Goal: Information Seeking & Learning: Find specific page/section

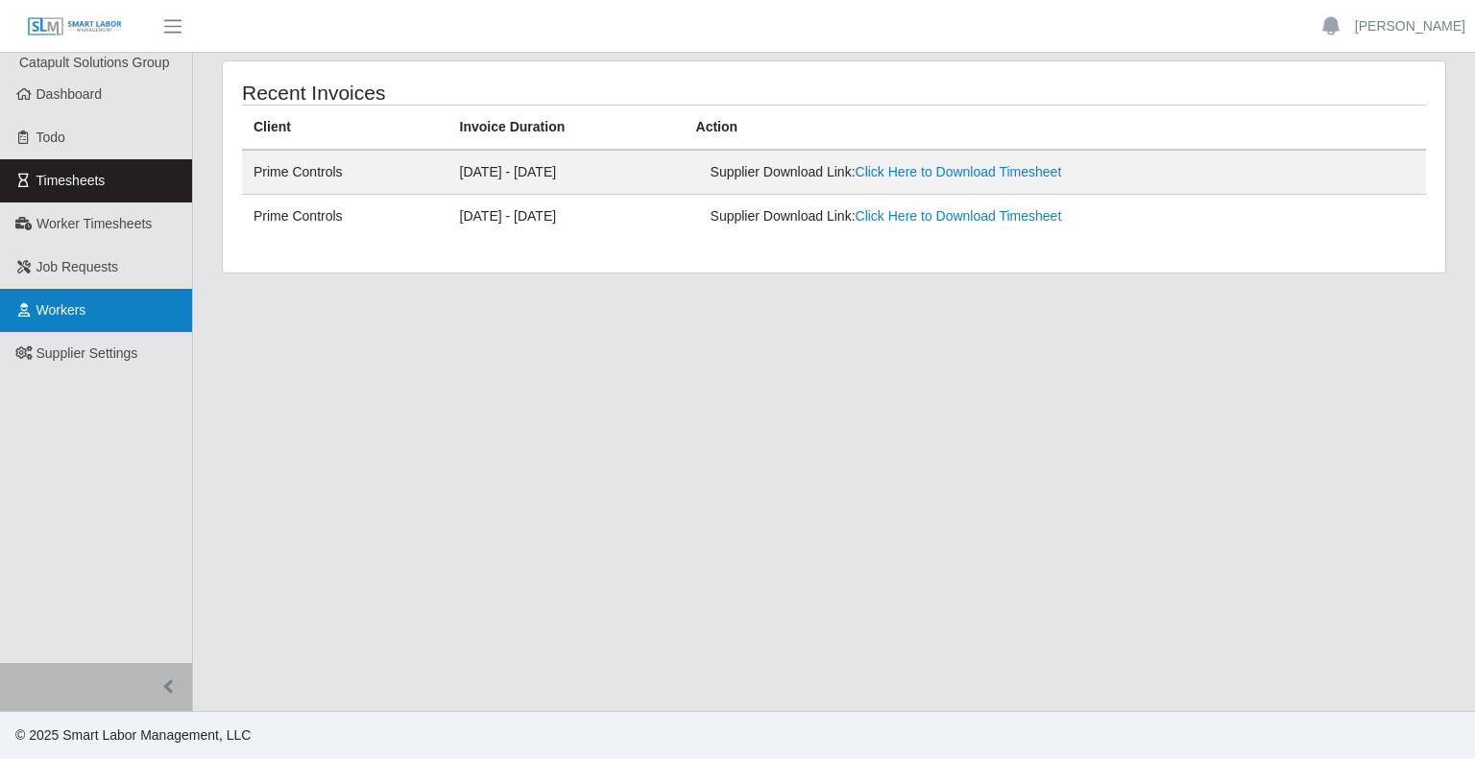
click at [86, 314] on link "Workers" at bounding box center [96, 310] width 192 height 43
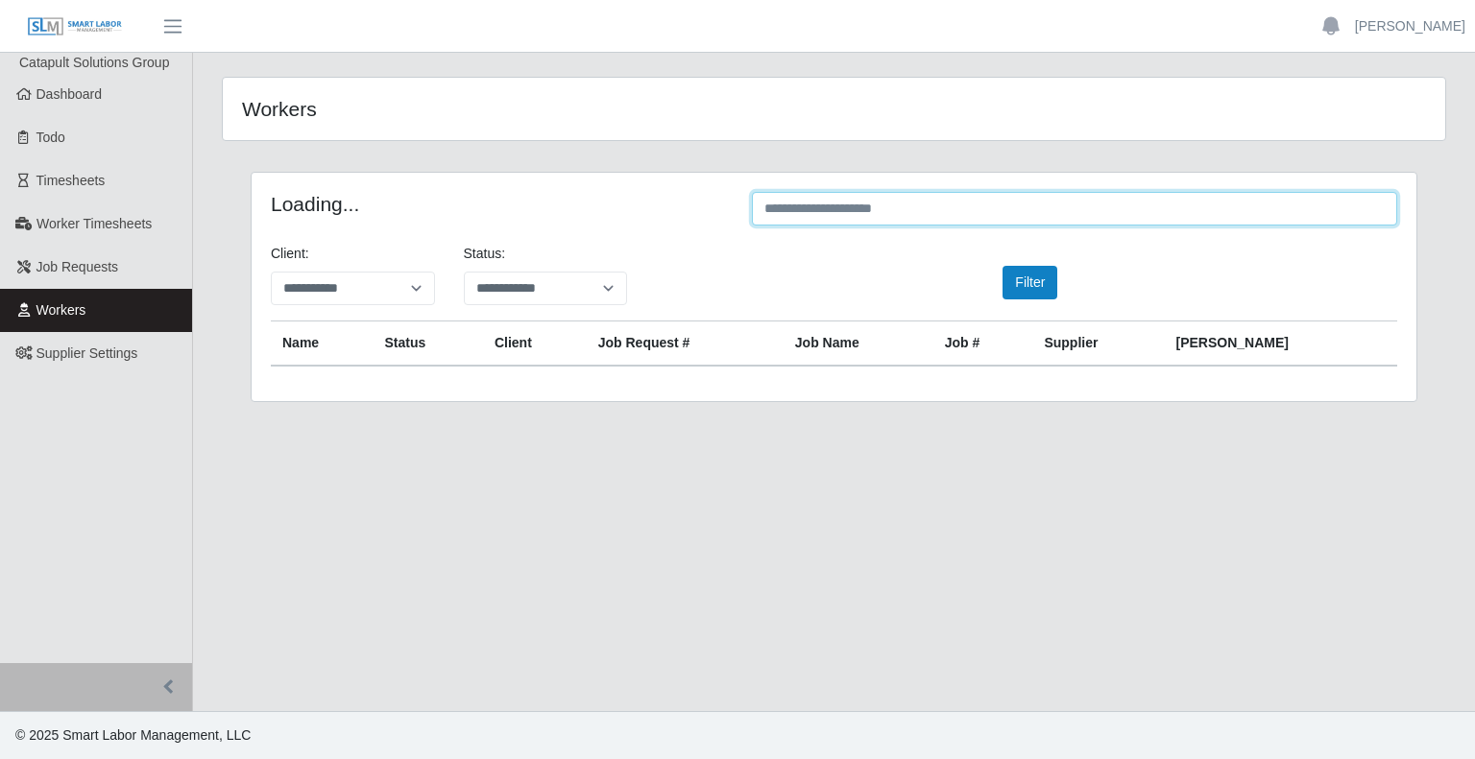
click at [853, 201] on input "text" at bounding box center [1074, 209] width 645 height 34
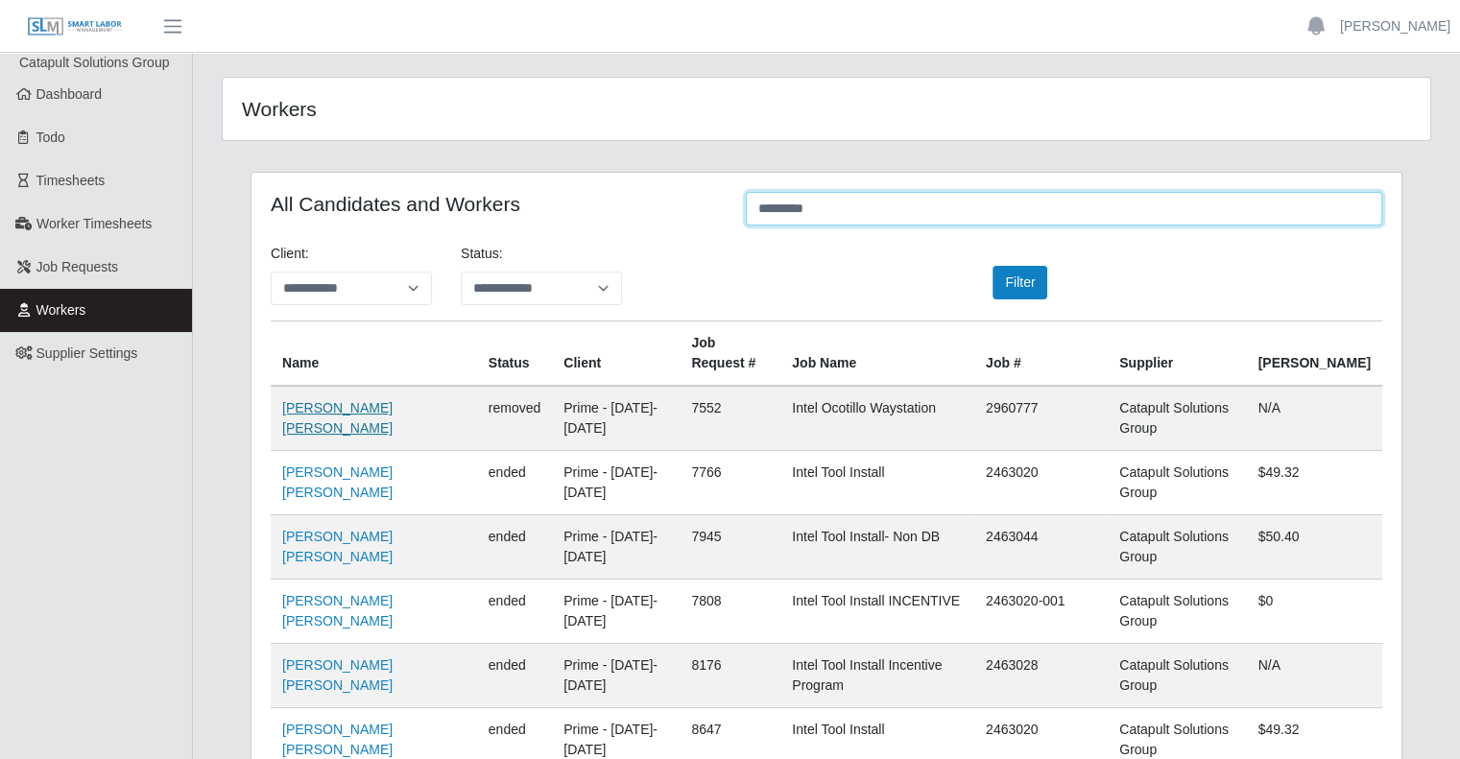
type input "*********"
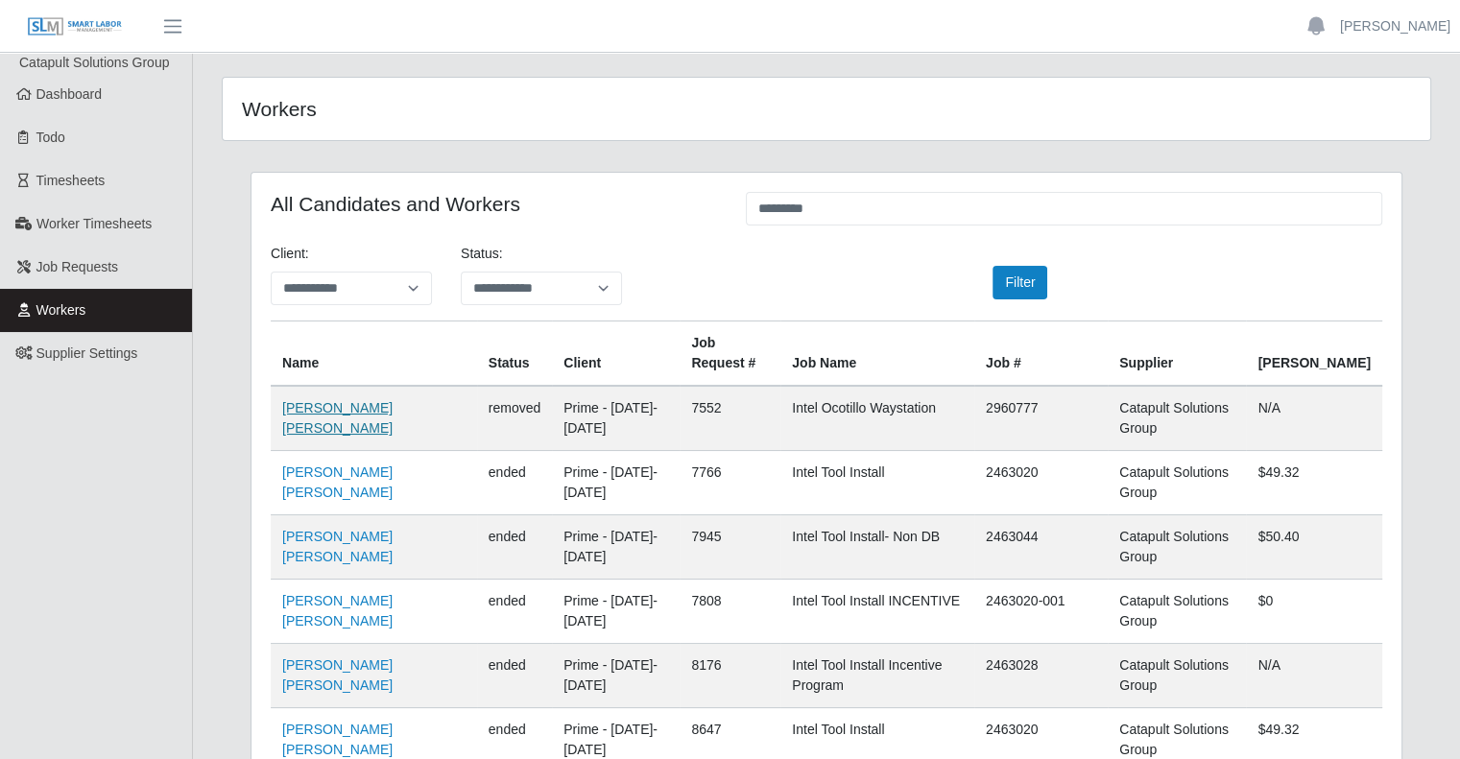
click at [392, 400] on link "Josue Rodriguez Beltran" at bounding box center [337, 418] width 110 height 36
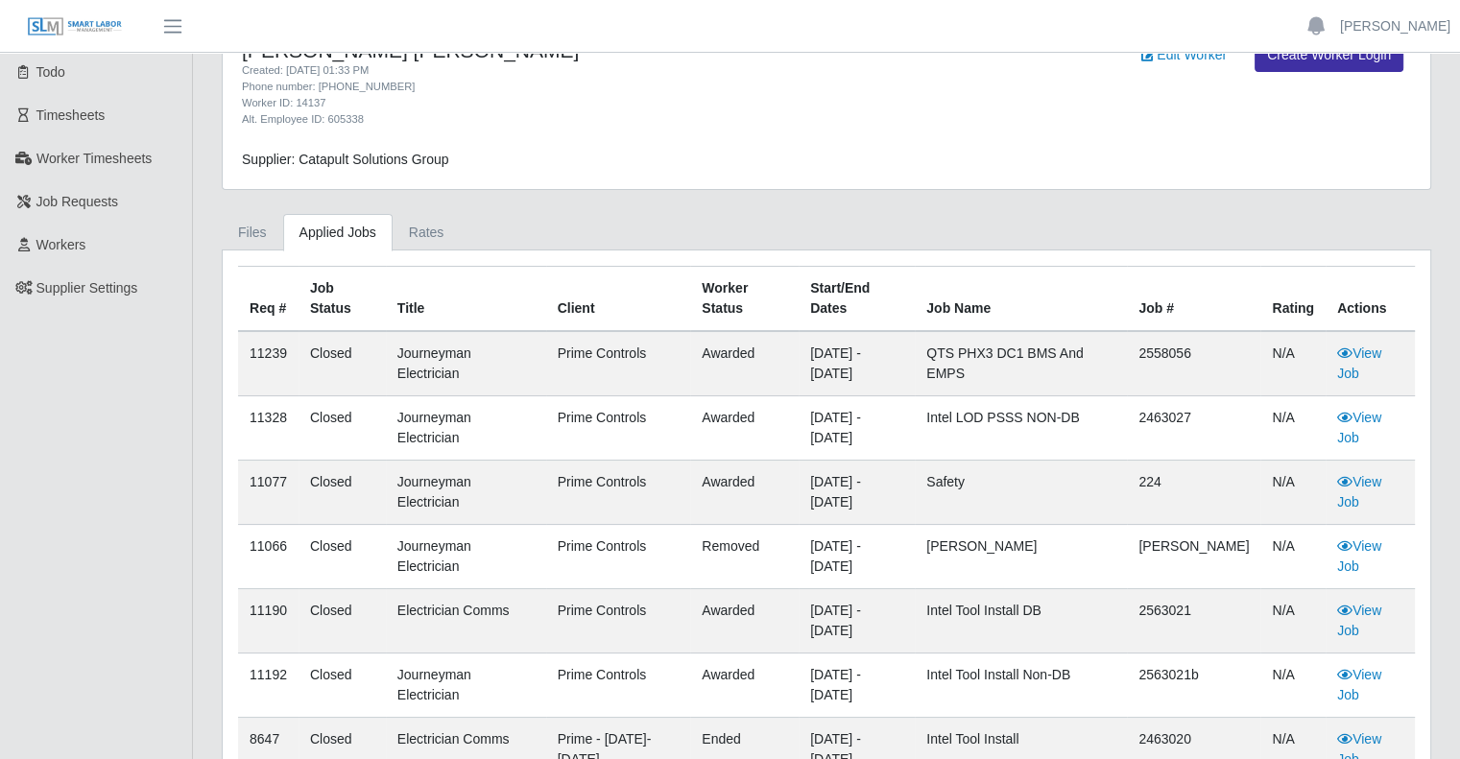
scroll to position [96, 0]
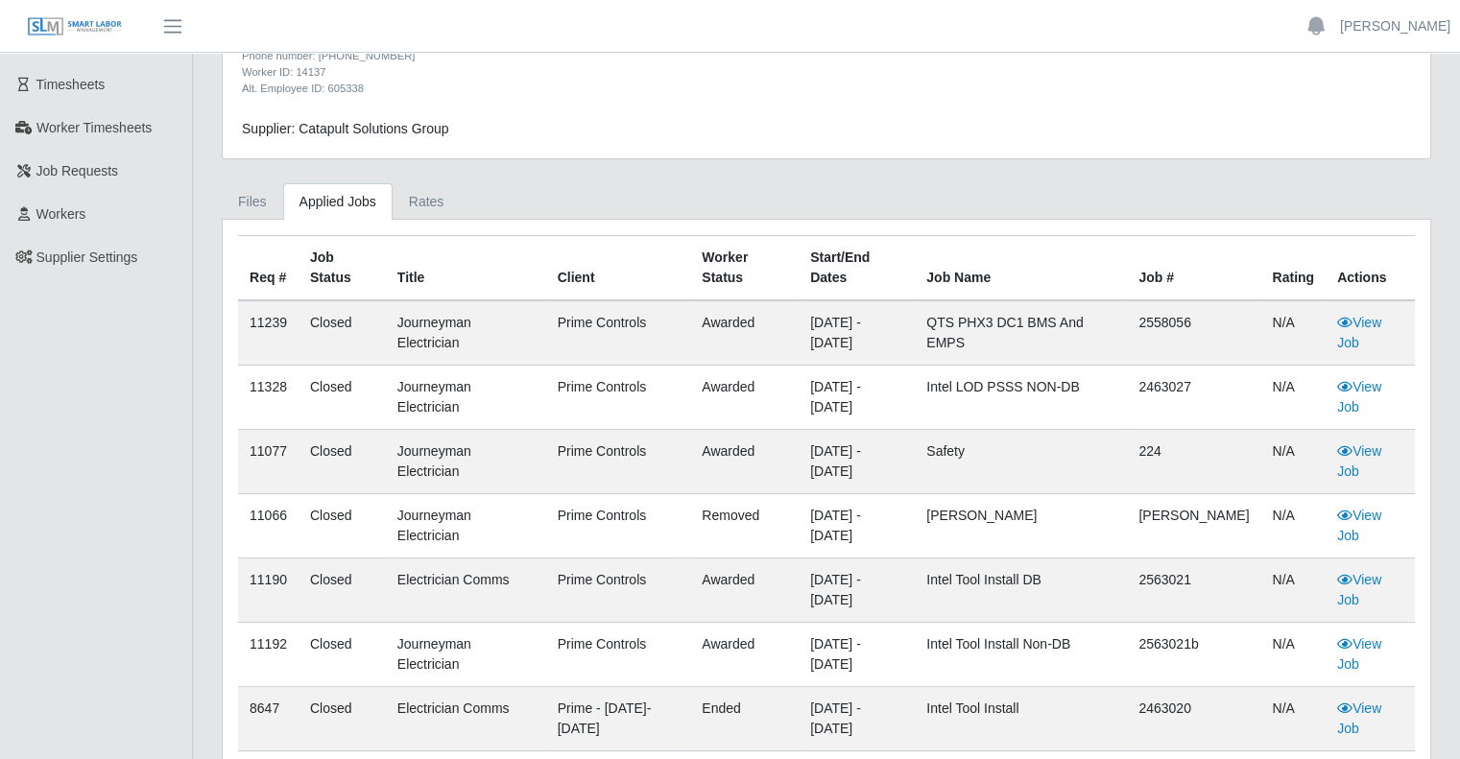
click at [1363, 400] on td "View Job" at bounding box center [1370, 398] width 89 height 64
click at [1367, 388] on link "View Job" at bounding box center [1359, 397] width 44 height 36
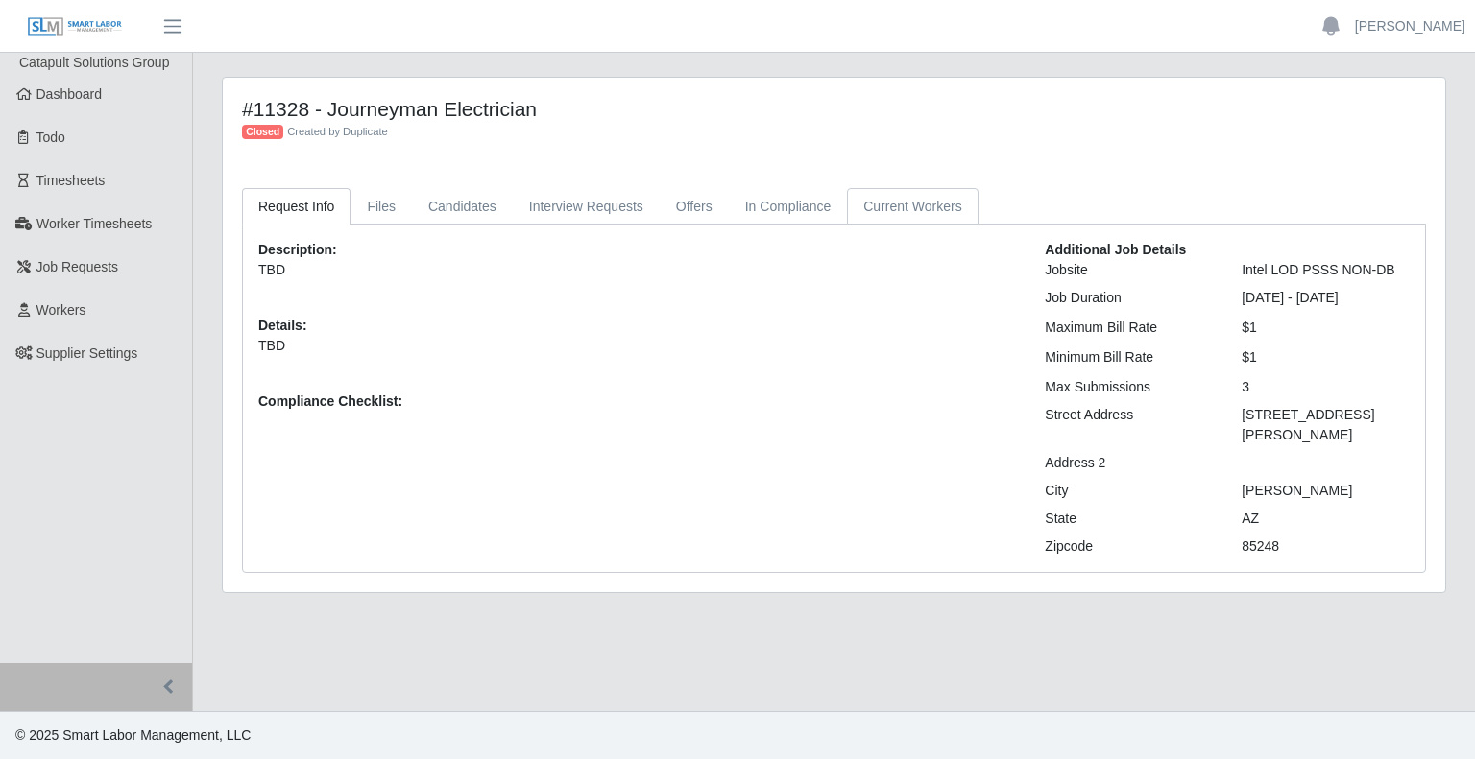
click at [909, 206] on link "Current Workers" at bounding box center [912, 206] width 131 height 37
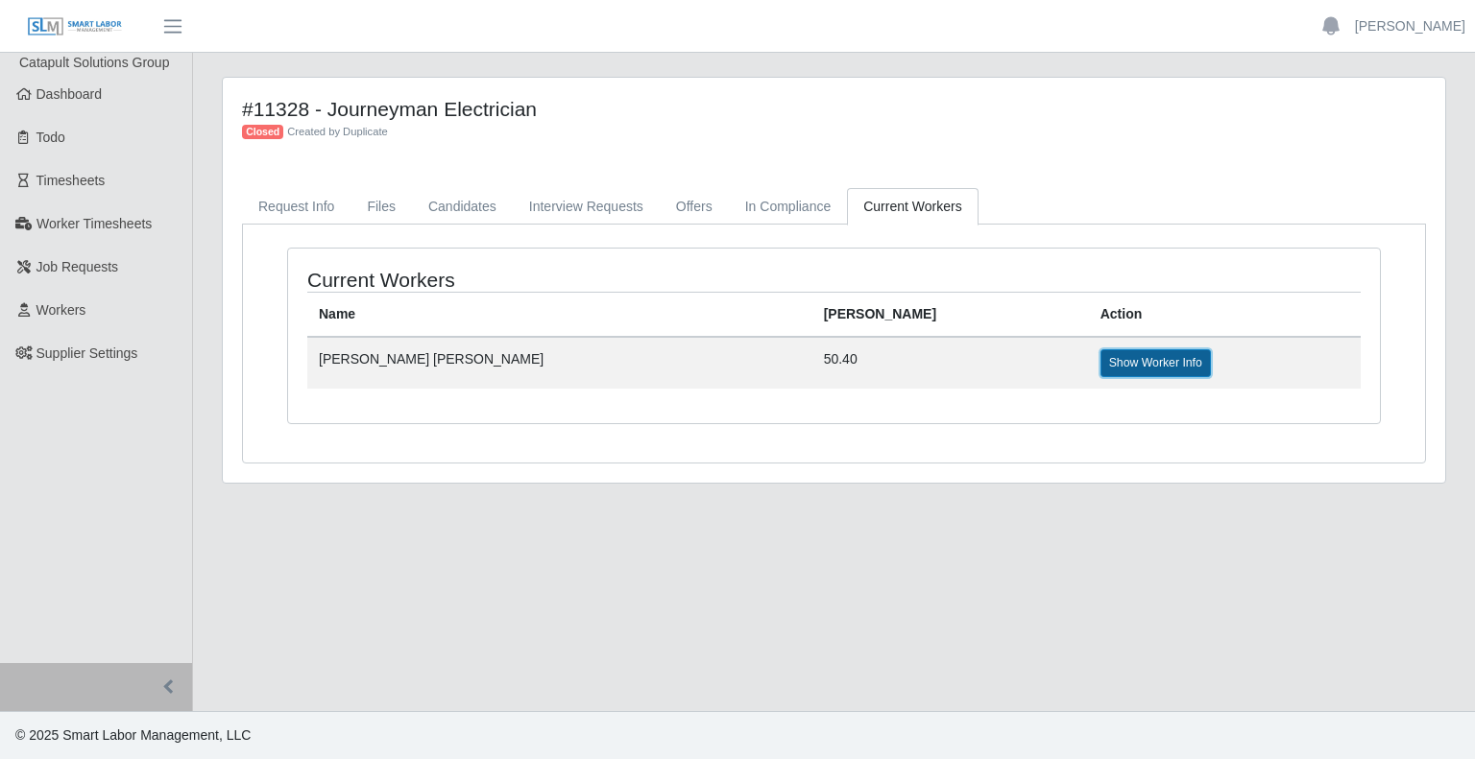
click at [1100, 358] on link "Show Worker Info" at bounding box center [1155, 362] width 110 height 27
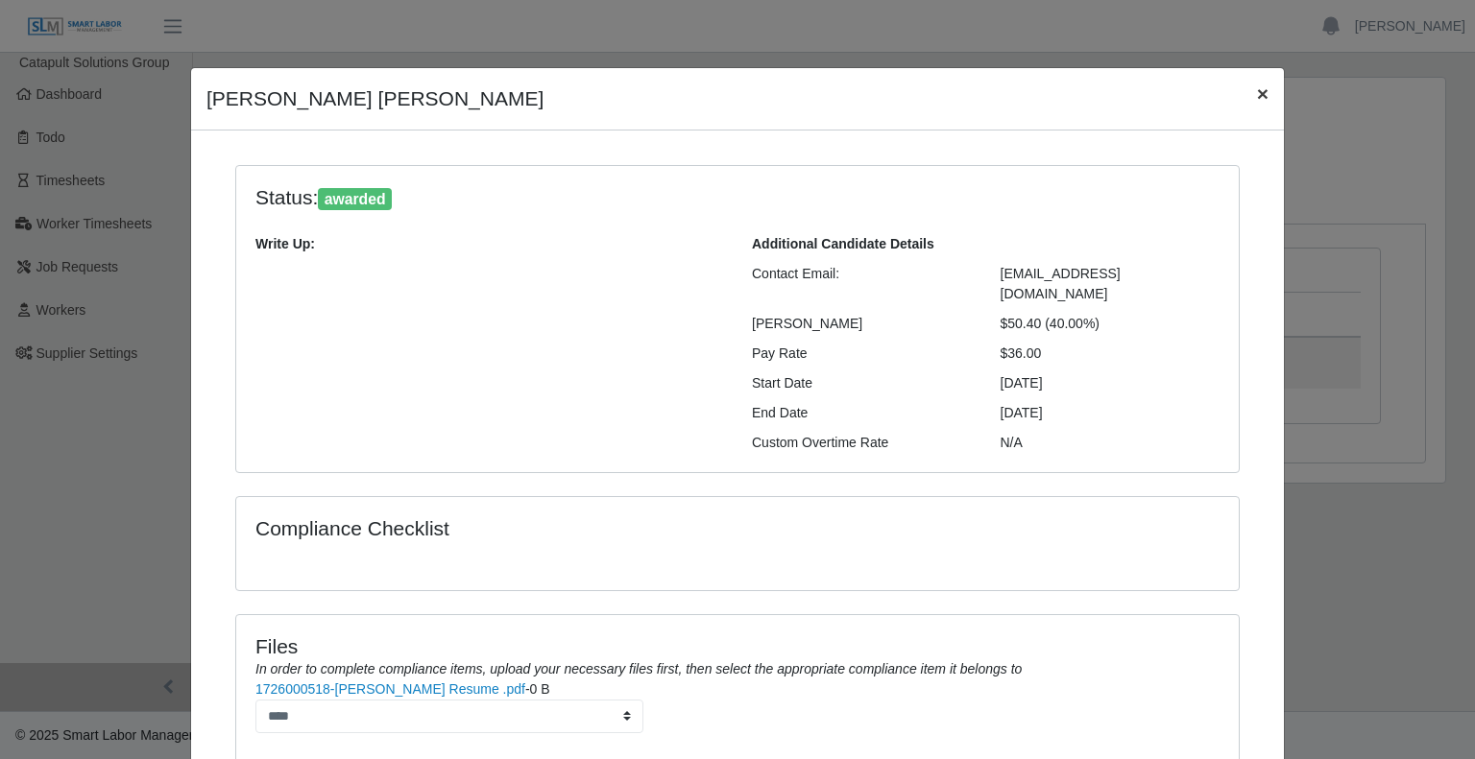
click at [1257, 103] on span "×" at bounding box center [1263, 94] width 12 height 22
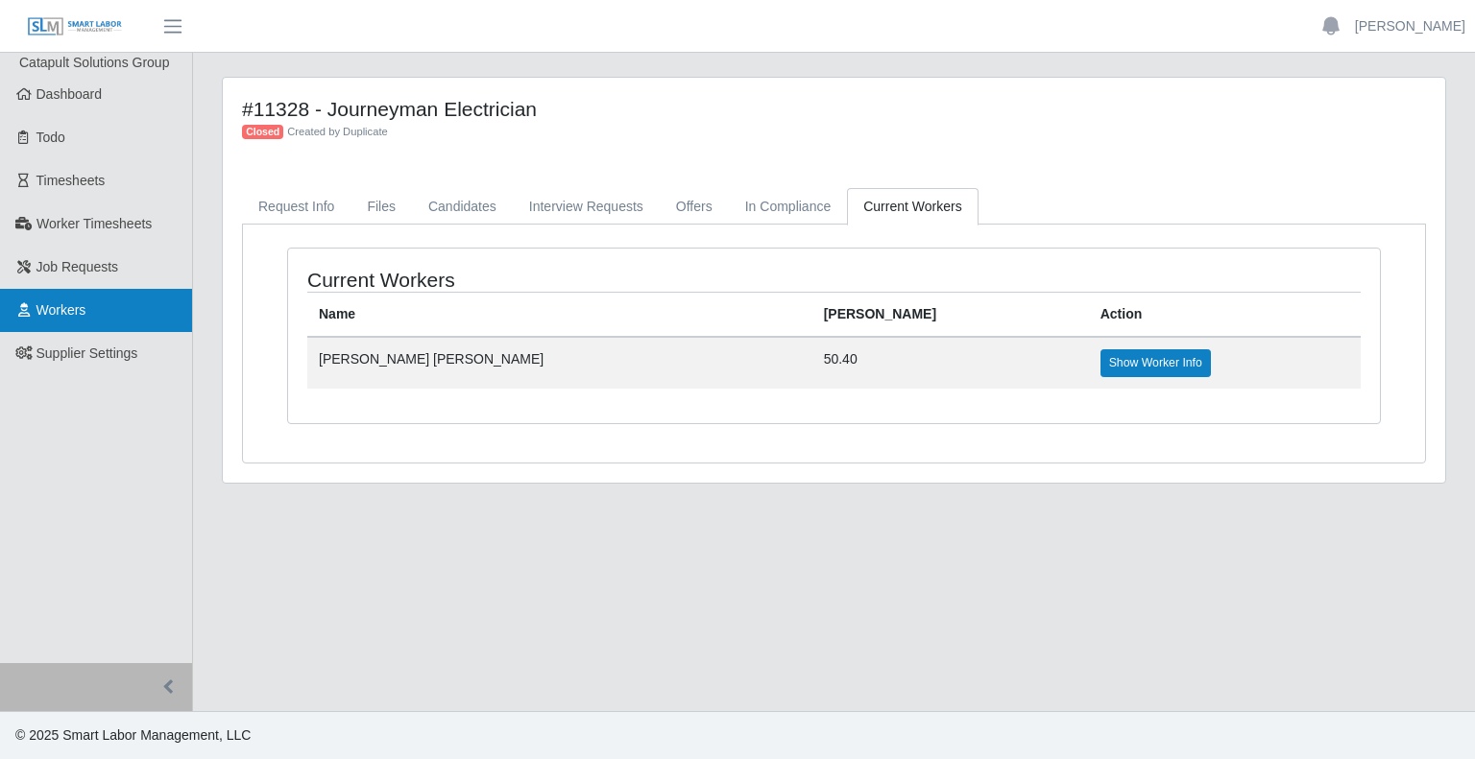
click at [108, 317] on link "Workers" at bounding box center [96, 310] width 192 height 43
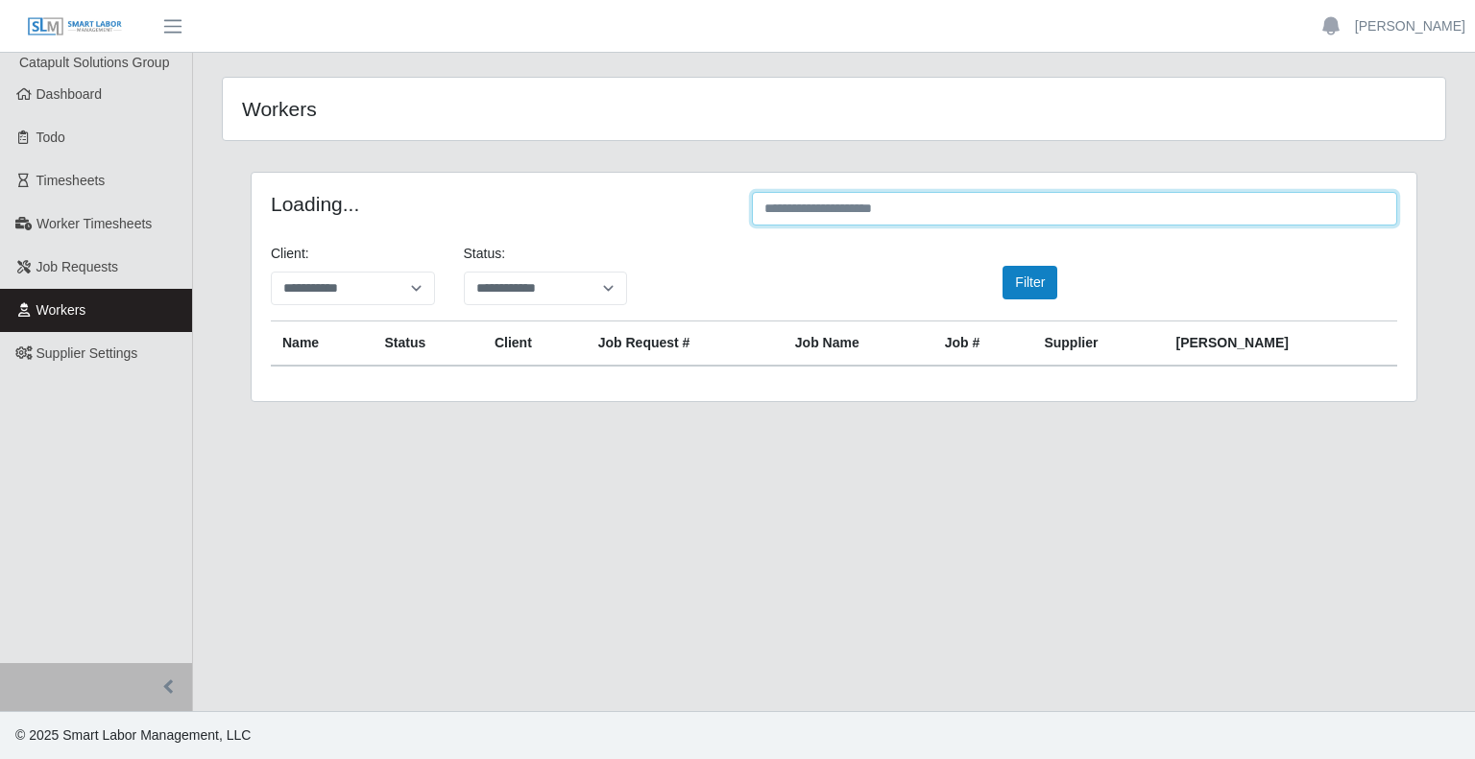
click at [826, 207] on input "text" at bounding box center [1074, 209] width 645 height 34
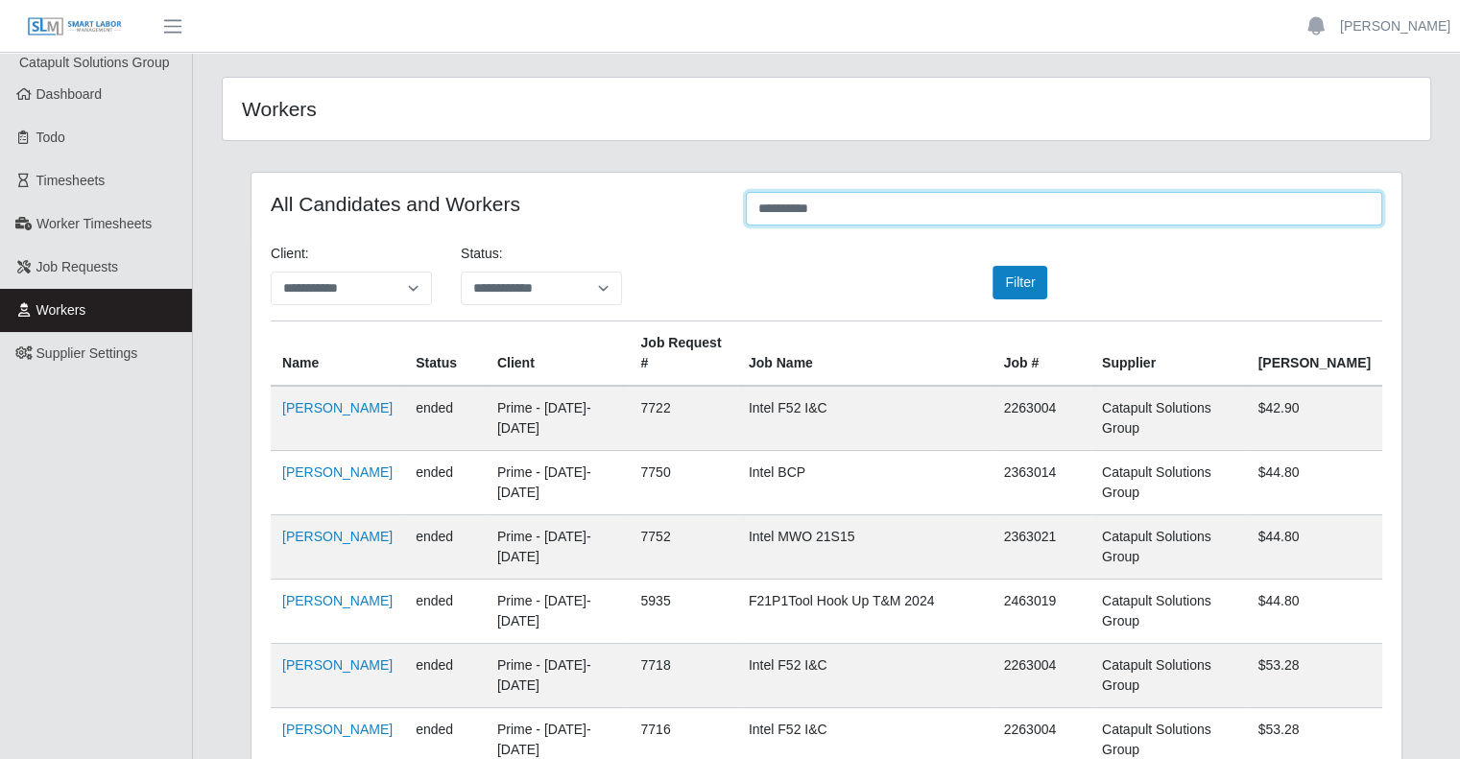
scroll to position [96, 0]
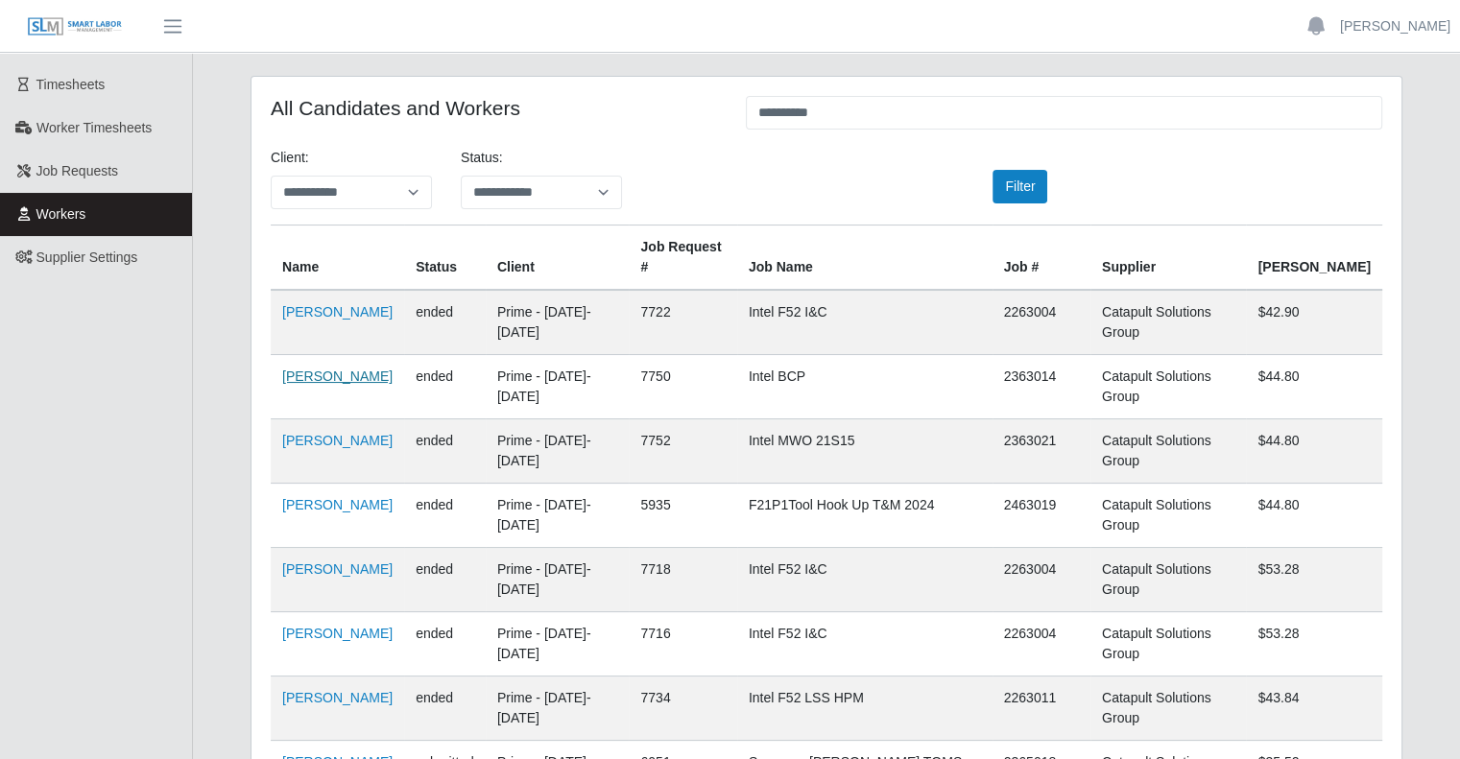
click at [367, 369] on link "Alejandro Guerrero" at bounding box center [337, 376] width 110 height 15
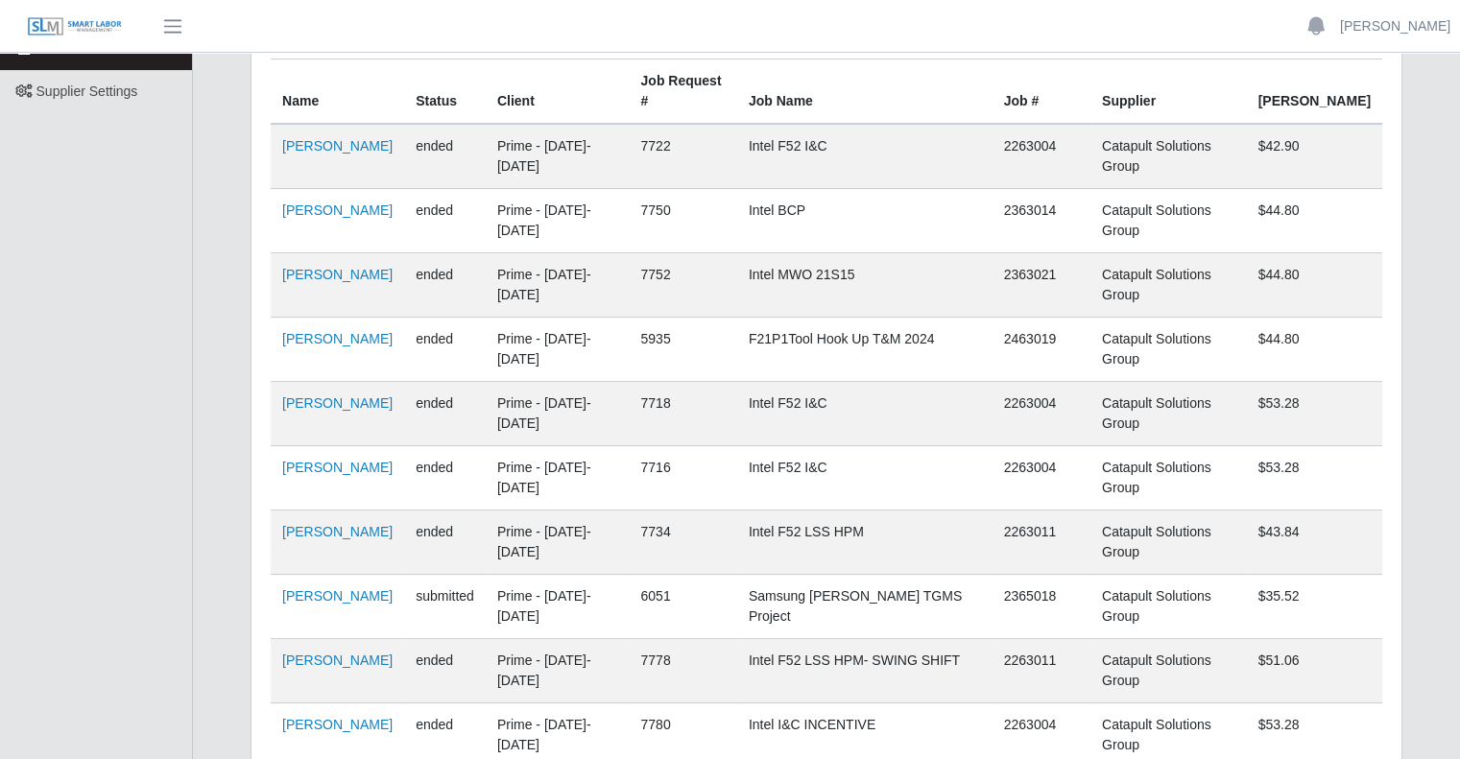
scroll to position [0, 0]
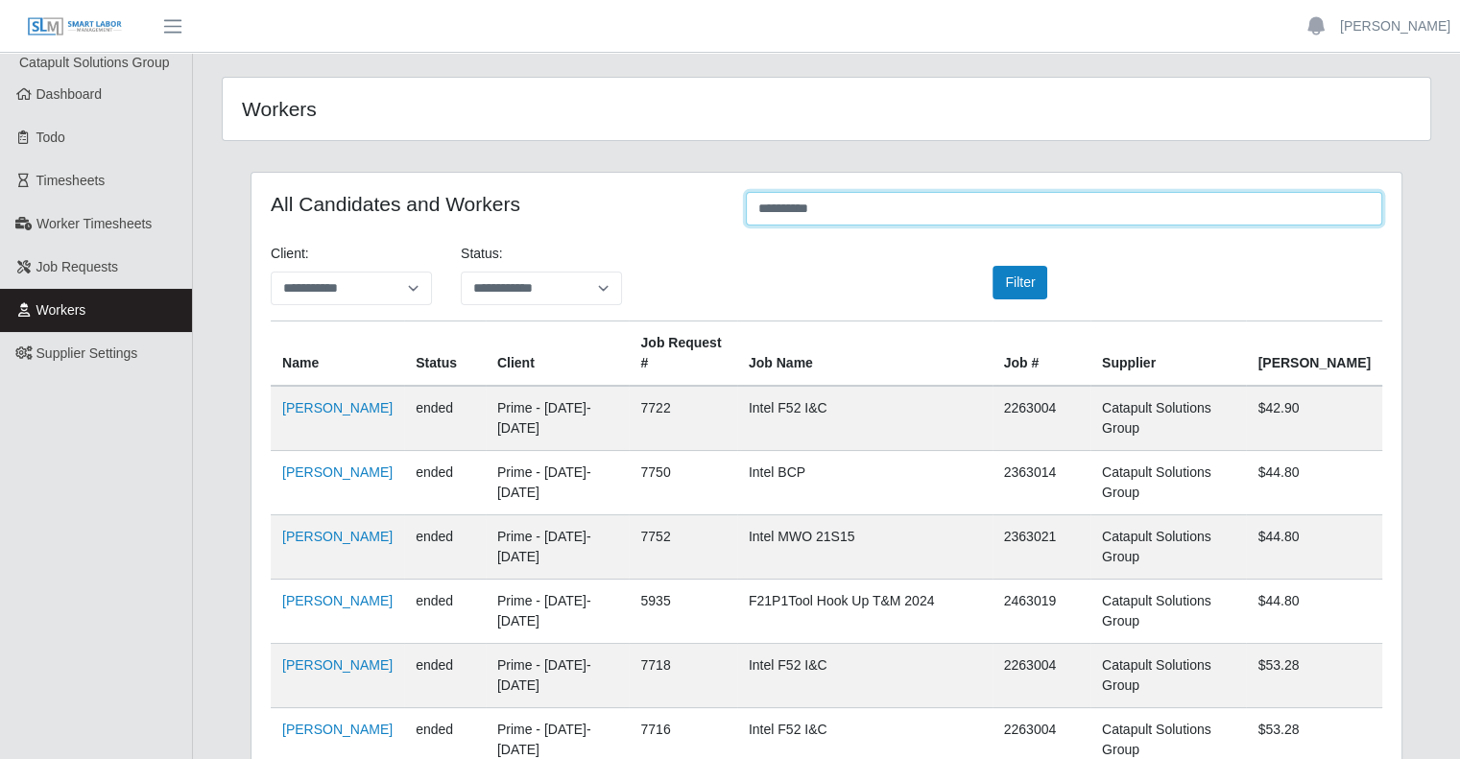
drag, startPoint x: 851, startPoint y: 213, endPoint x: 734, endPoint y: 209, distance: 116.2
click at [734, 209] on div "*********" at bounding box center [1064, 210] width 665 height 37
type input "*"
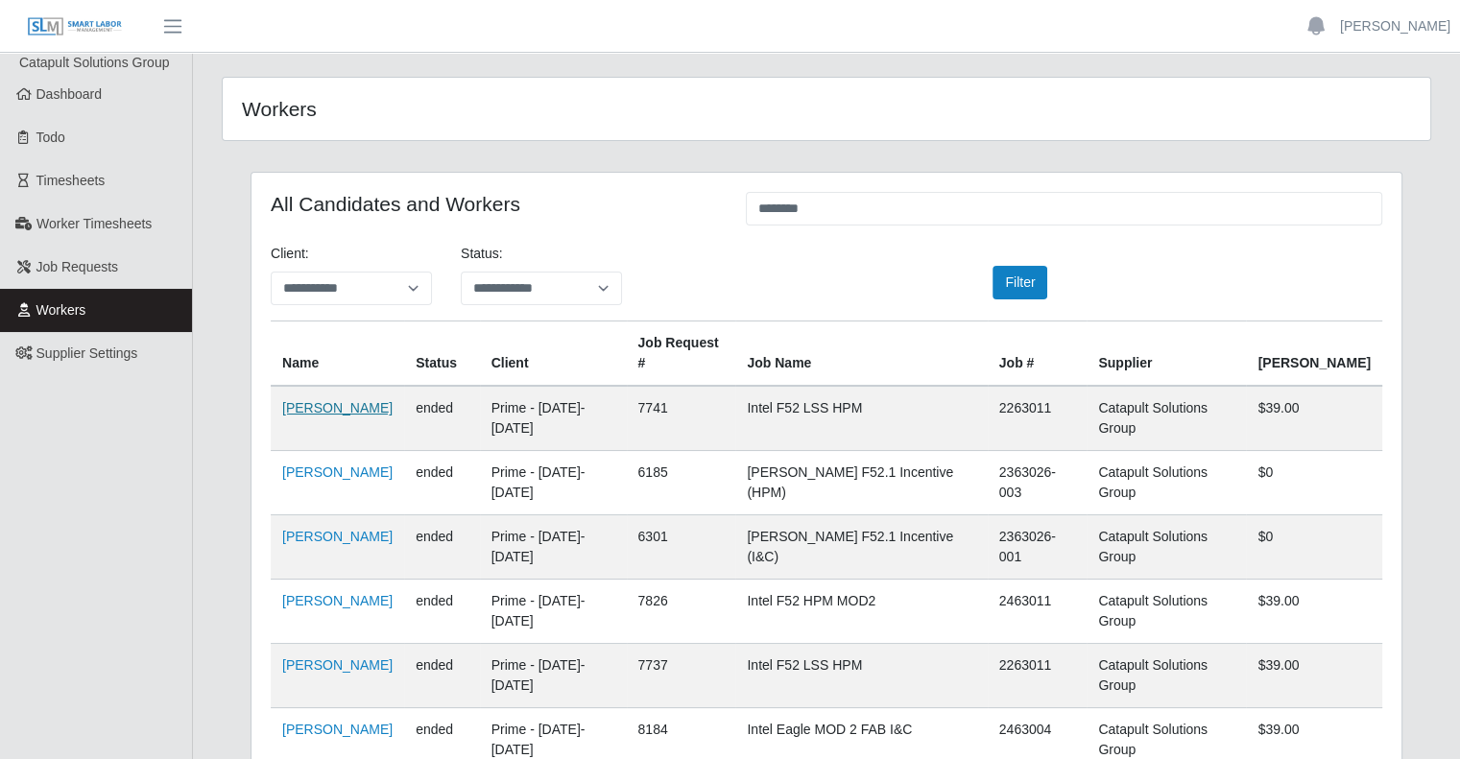
click at [382, 400] on link "Jair Galvan Alvarez" at bounding box center [337, 407] width 110 height 15
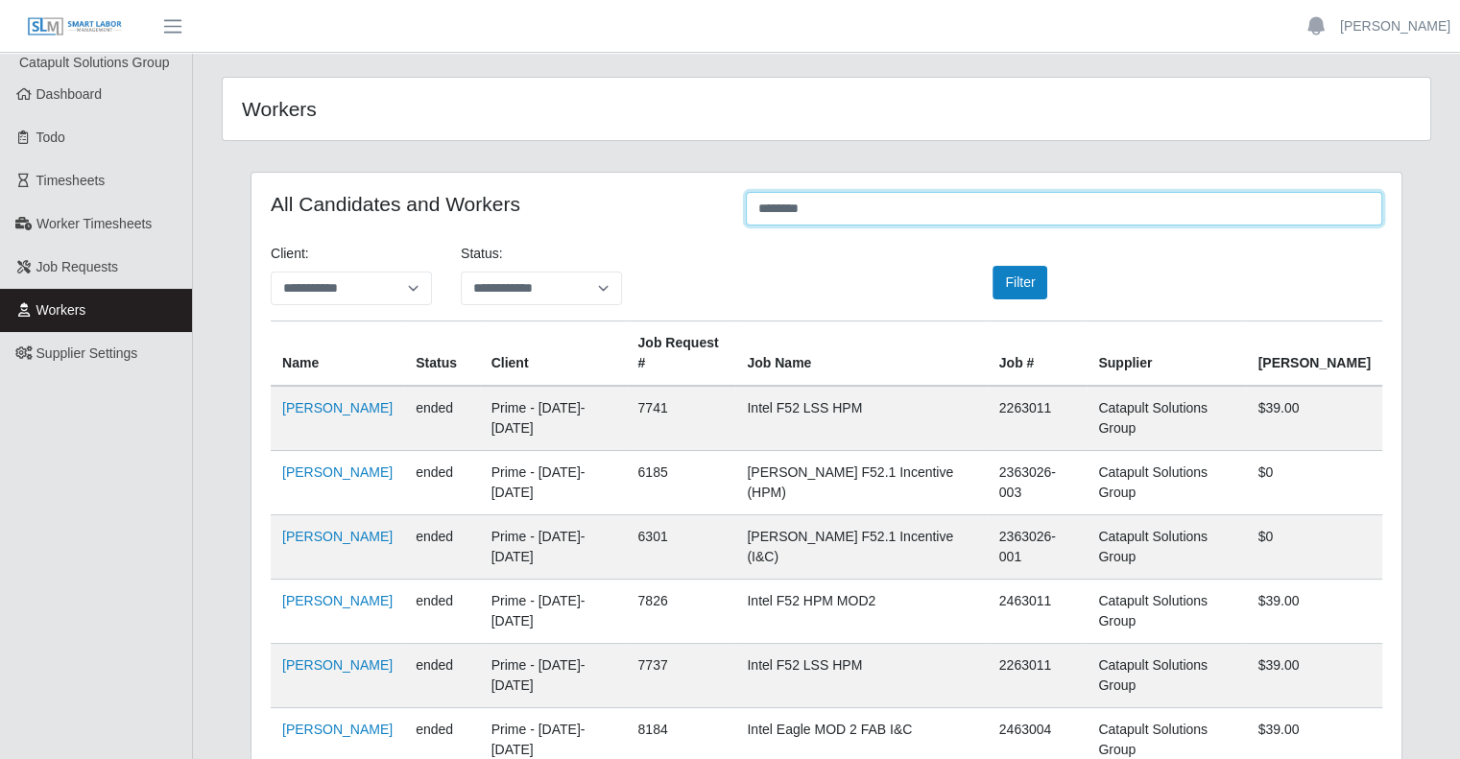
drag, startPoint x: 830, startPoint y: 206, endPoint x: 713, endPoint y: 201, distance: 116.3
click at [714, 201] on div "All Candidates and Workers ********" at bounding box center [826, 210] width 1141 height 37
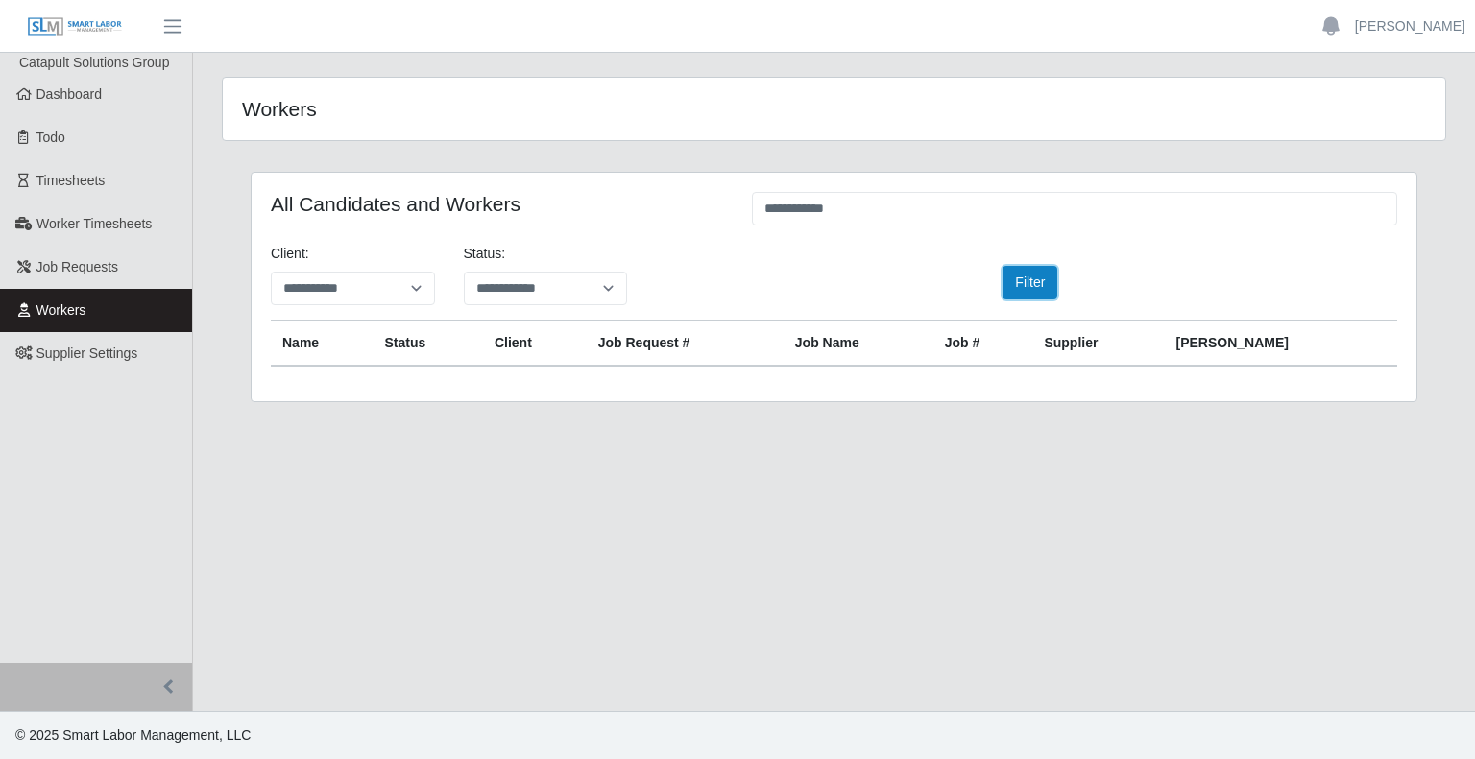
click at [1018, 266] on button "Filter" at bounding box center [1029, 283] width 55 height 34
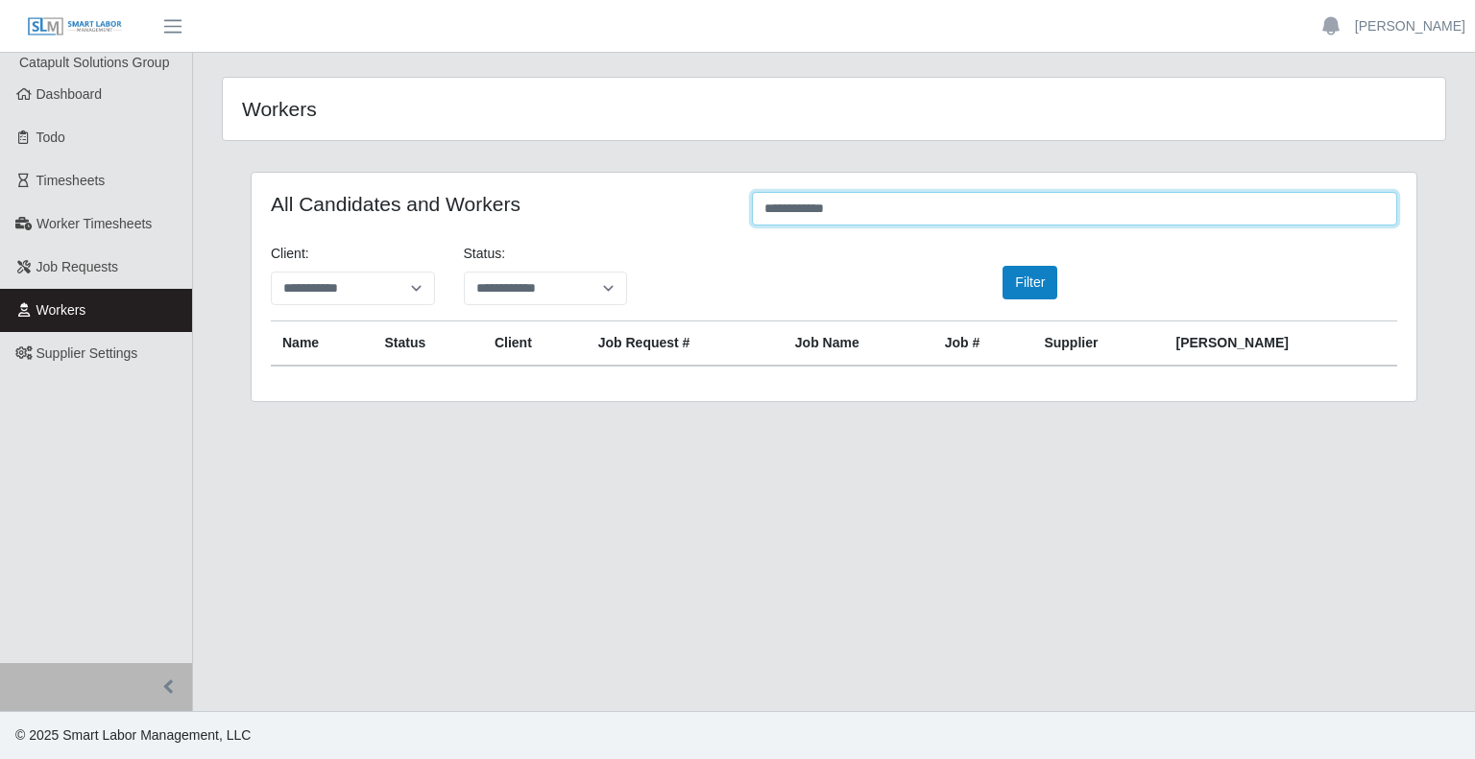
click at [915, 206] on input "**********" at bounding box center [1074, 209] width 645 height 34
type input "*****"
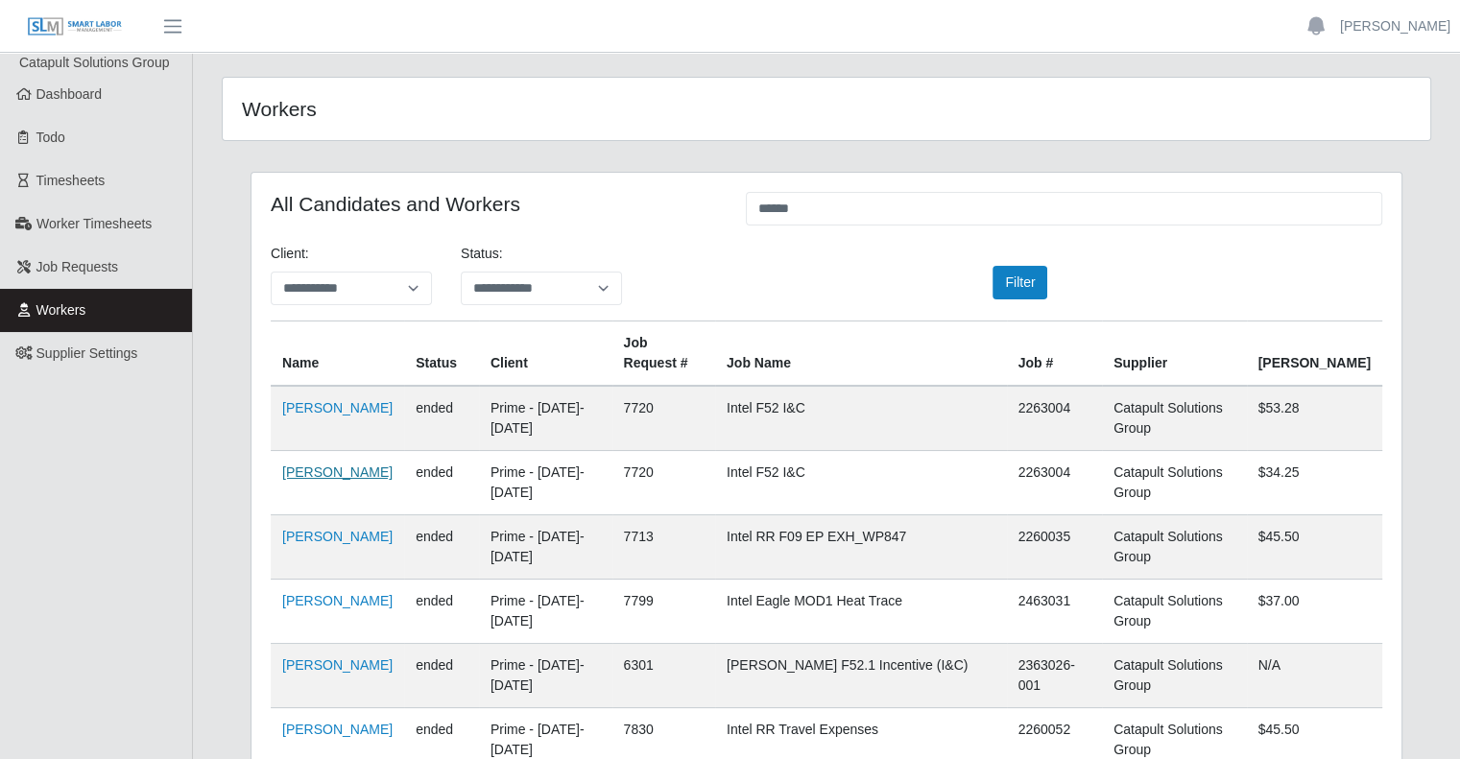
click at [352, 465] on link "Julio Cesar Medina" at bounding box center [337, 472] width 110 height 15
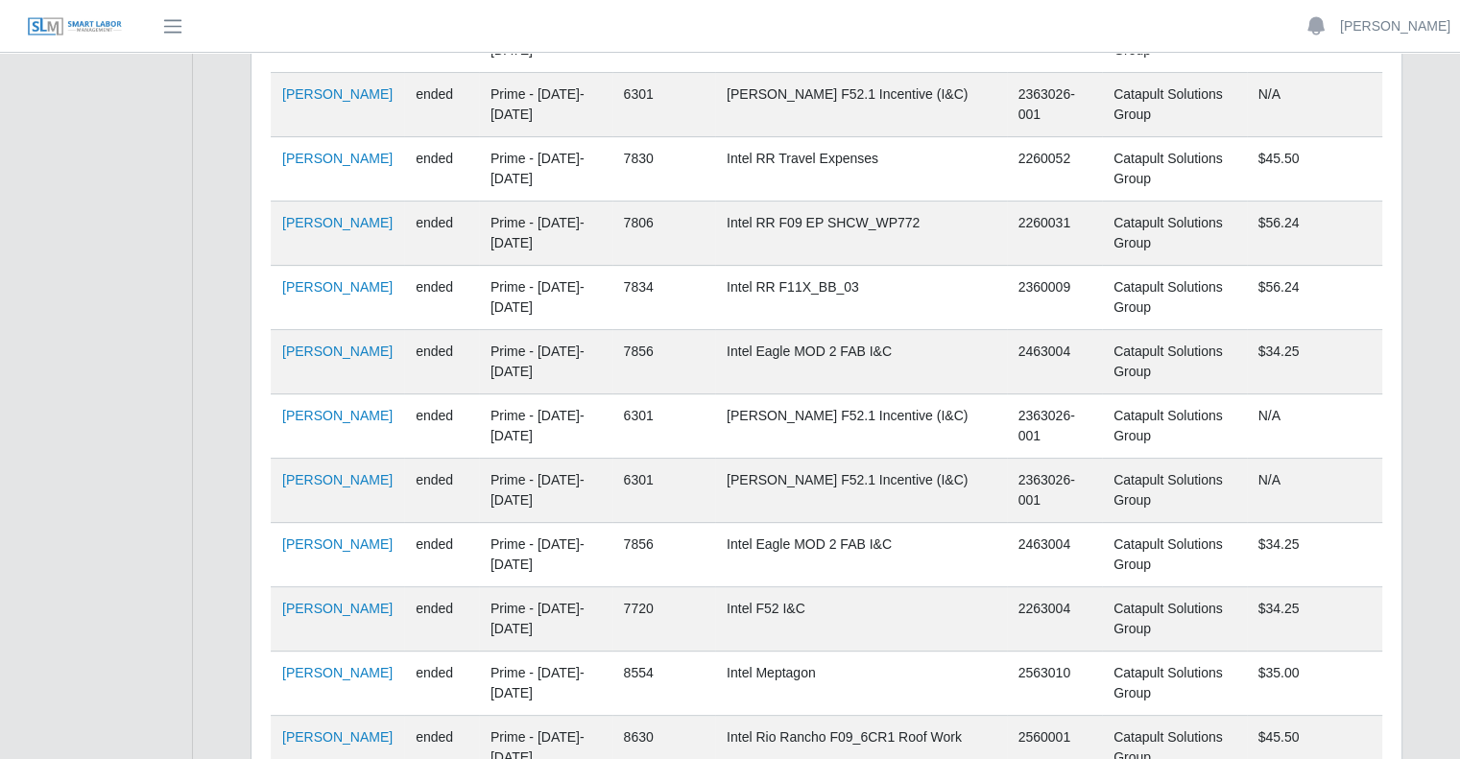
scroll to position [576, 0]
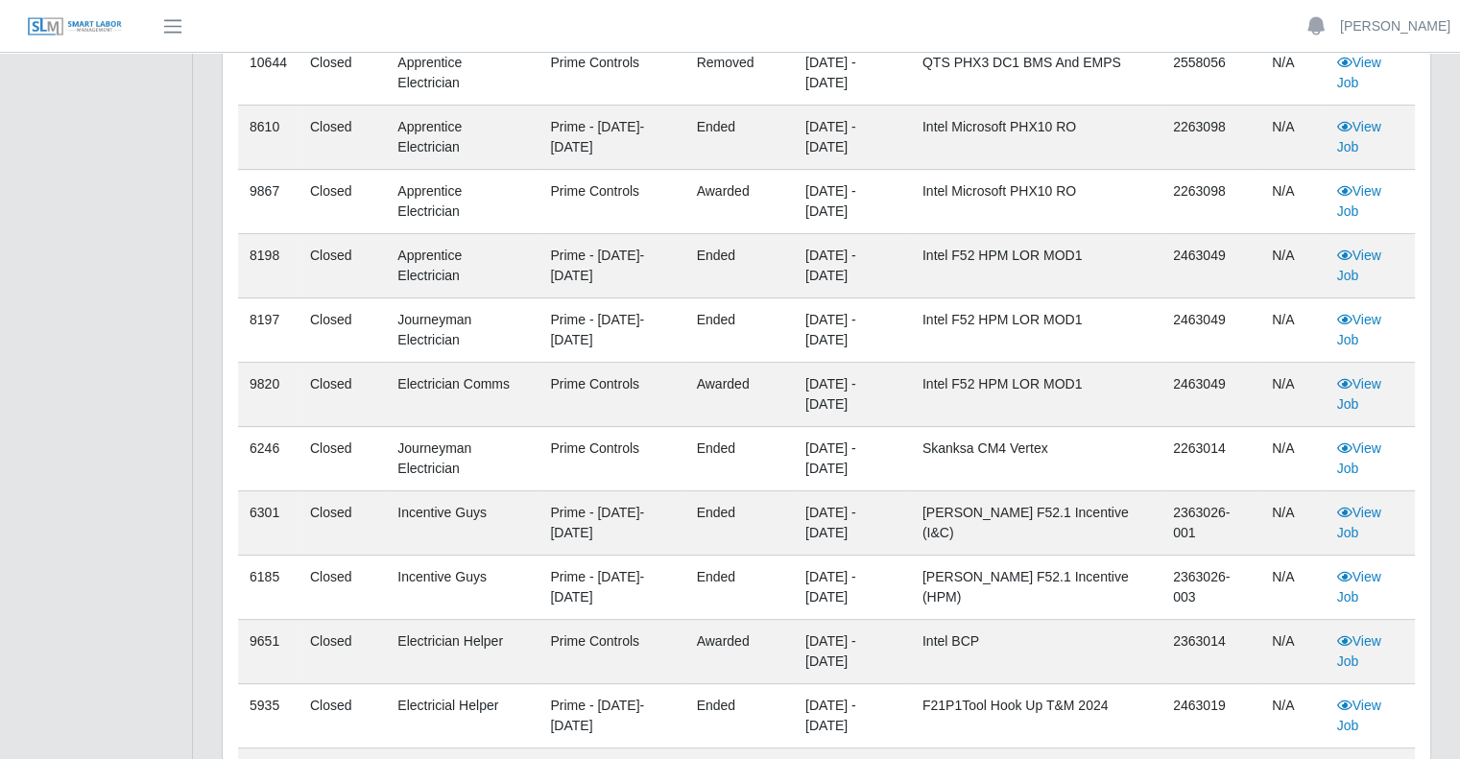
scroll to position [453, 0]
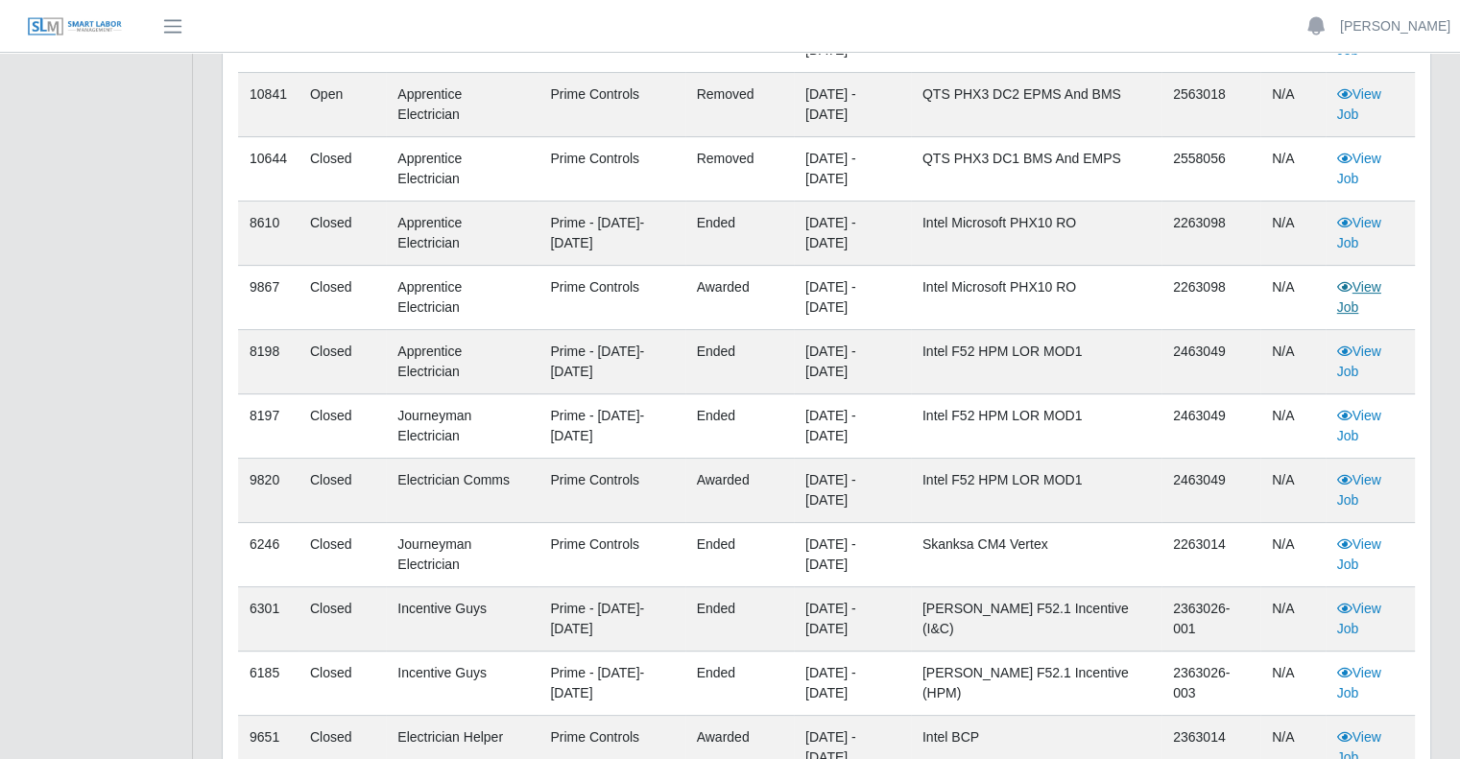
click at [1373, 279] on link "View Job" at bounding box center [1359, 297] width 44 height 36
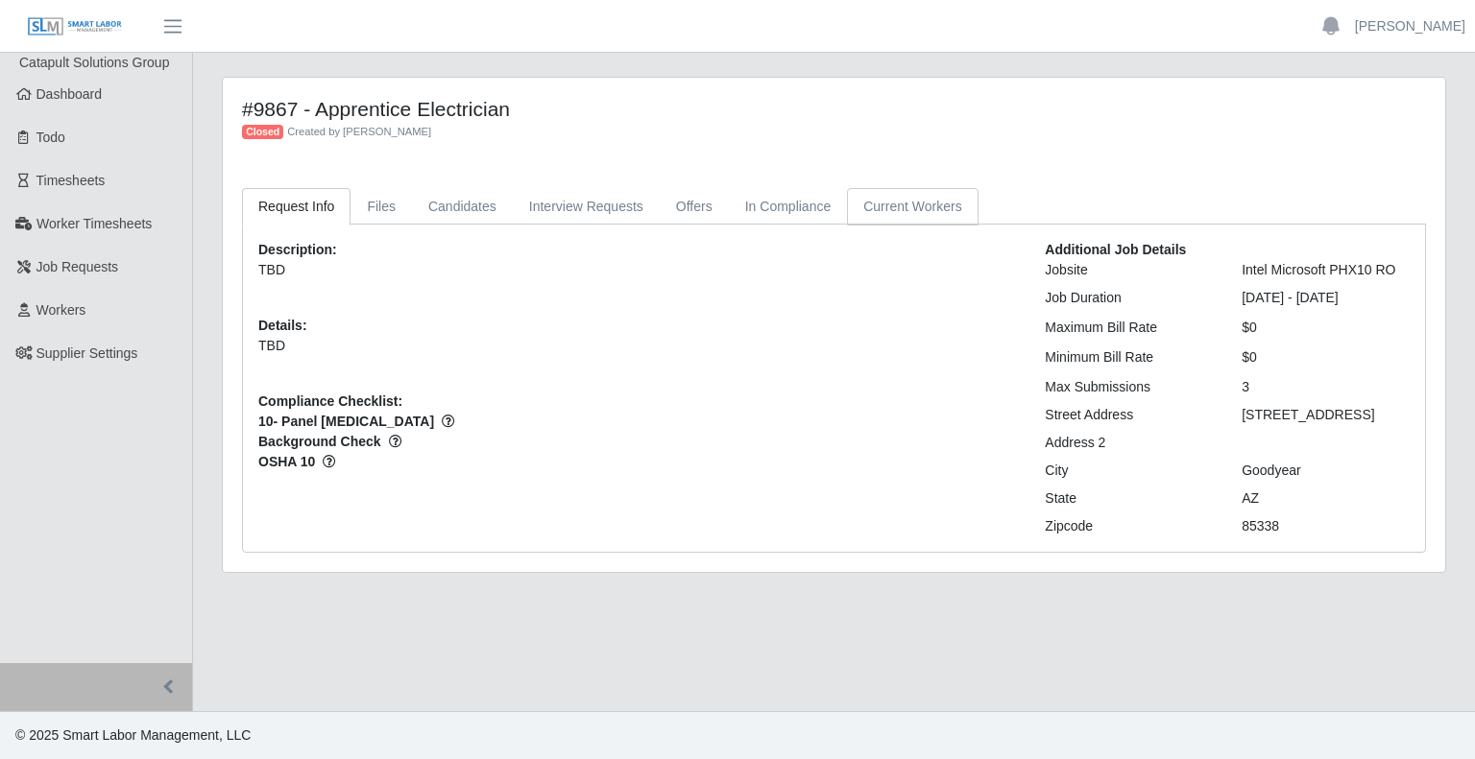
click at [897, 199] on link "Current Workers" at bounding box center [912, 206] width 131 height 37
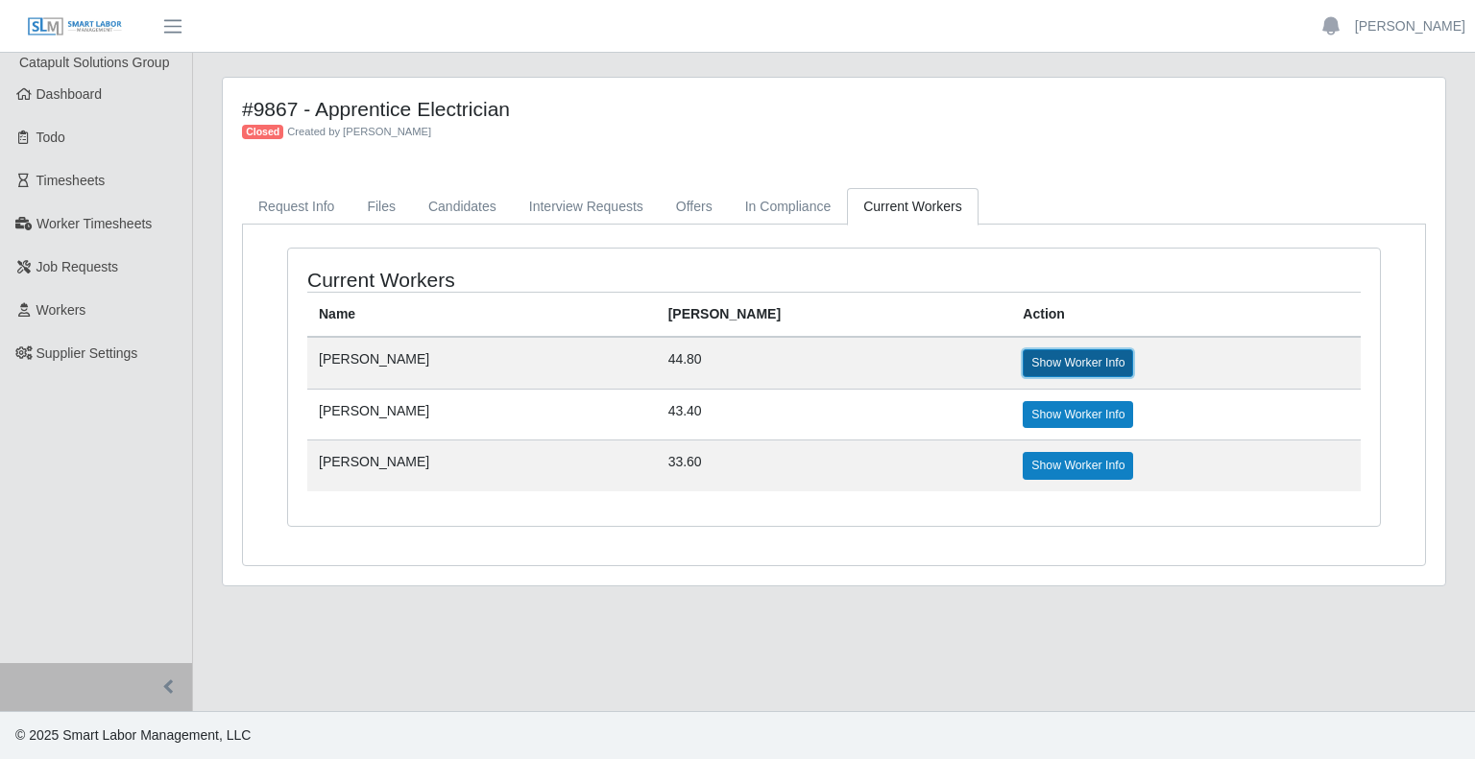
click at [1060, 360] on link "Show Worker Info" at bounding box center [1078, 362] width 110 height 27
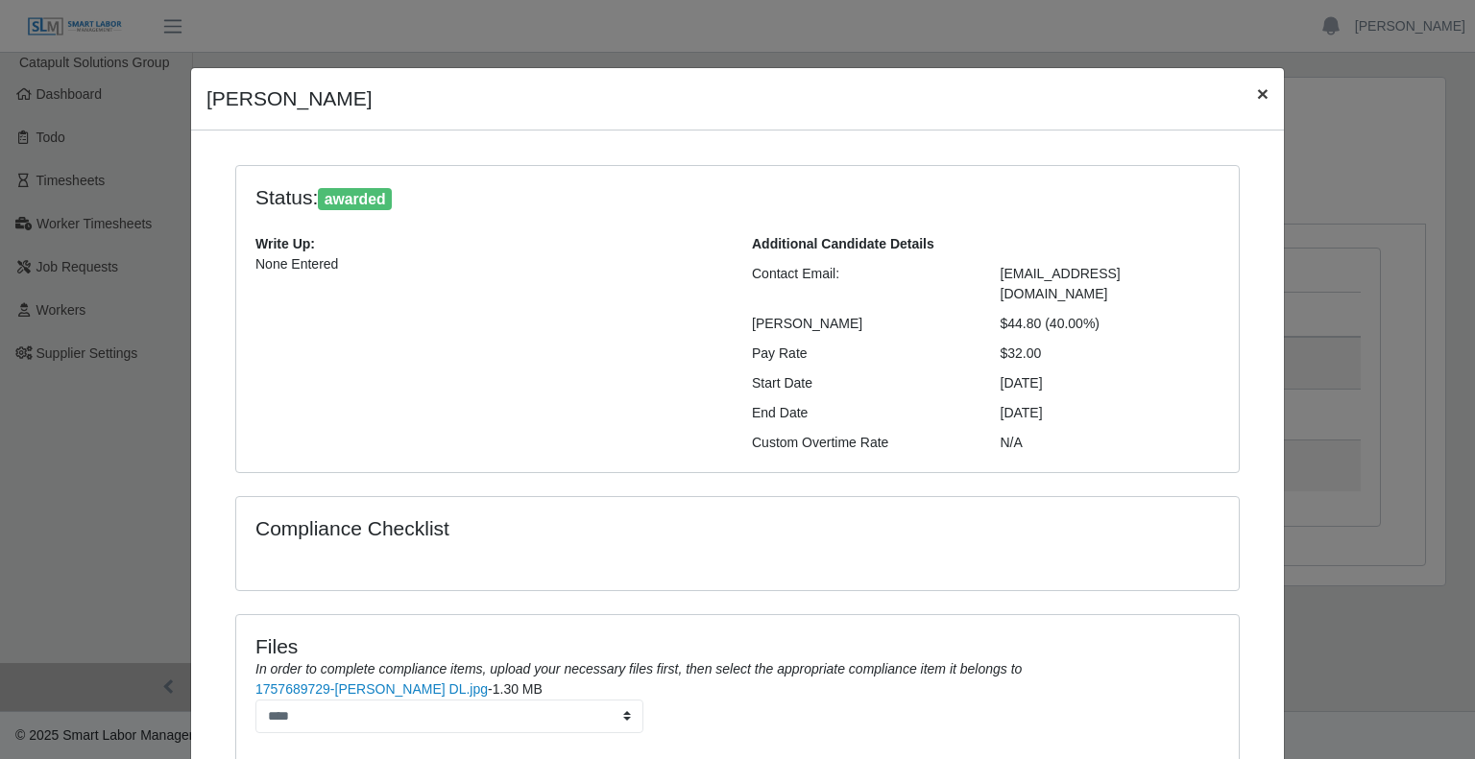
click at [1257, 87] on span "×" at bounding box center [1263, 94] width 12 height 22
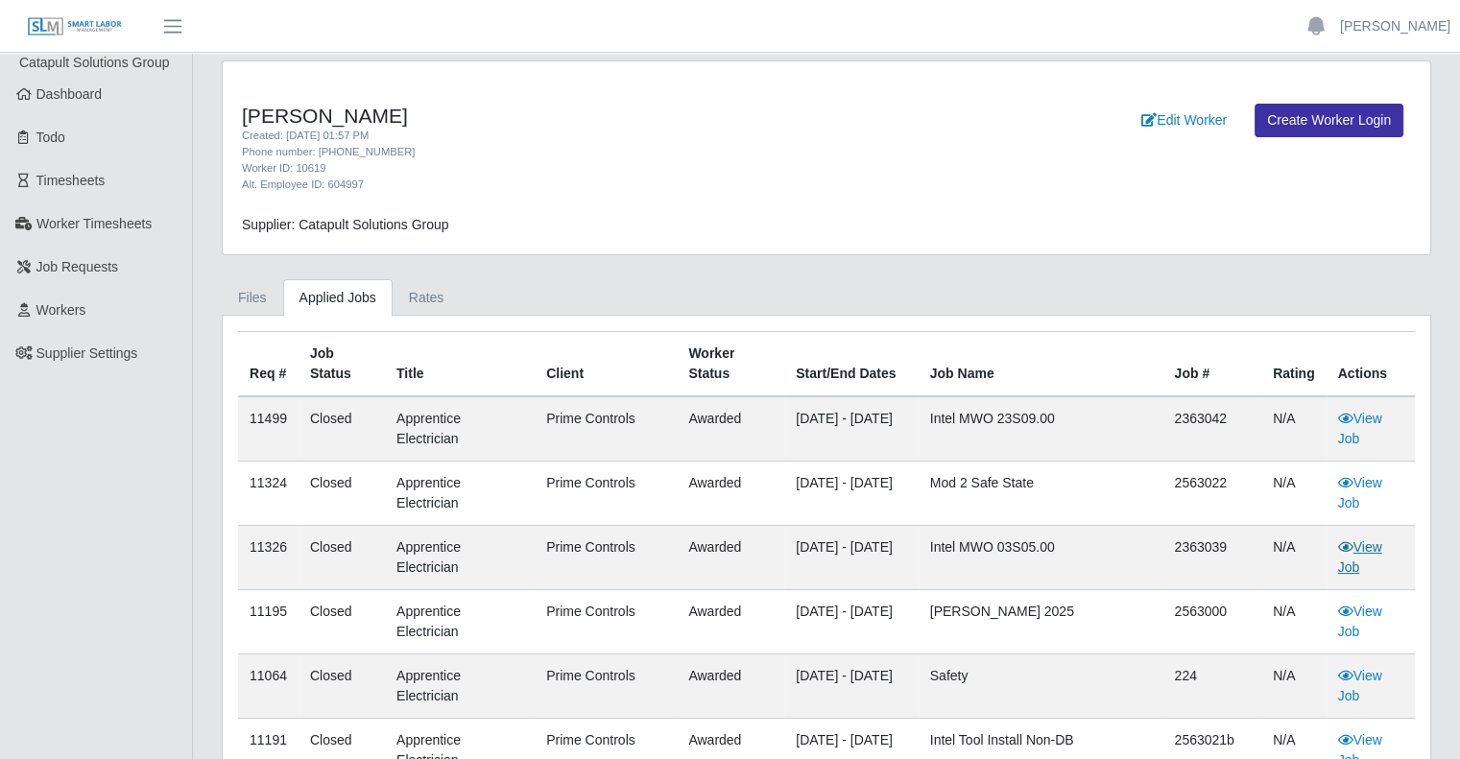
click at [1373, 548] on link "View Job" at bounding box center [1360, 558] width 44 height 36
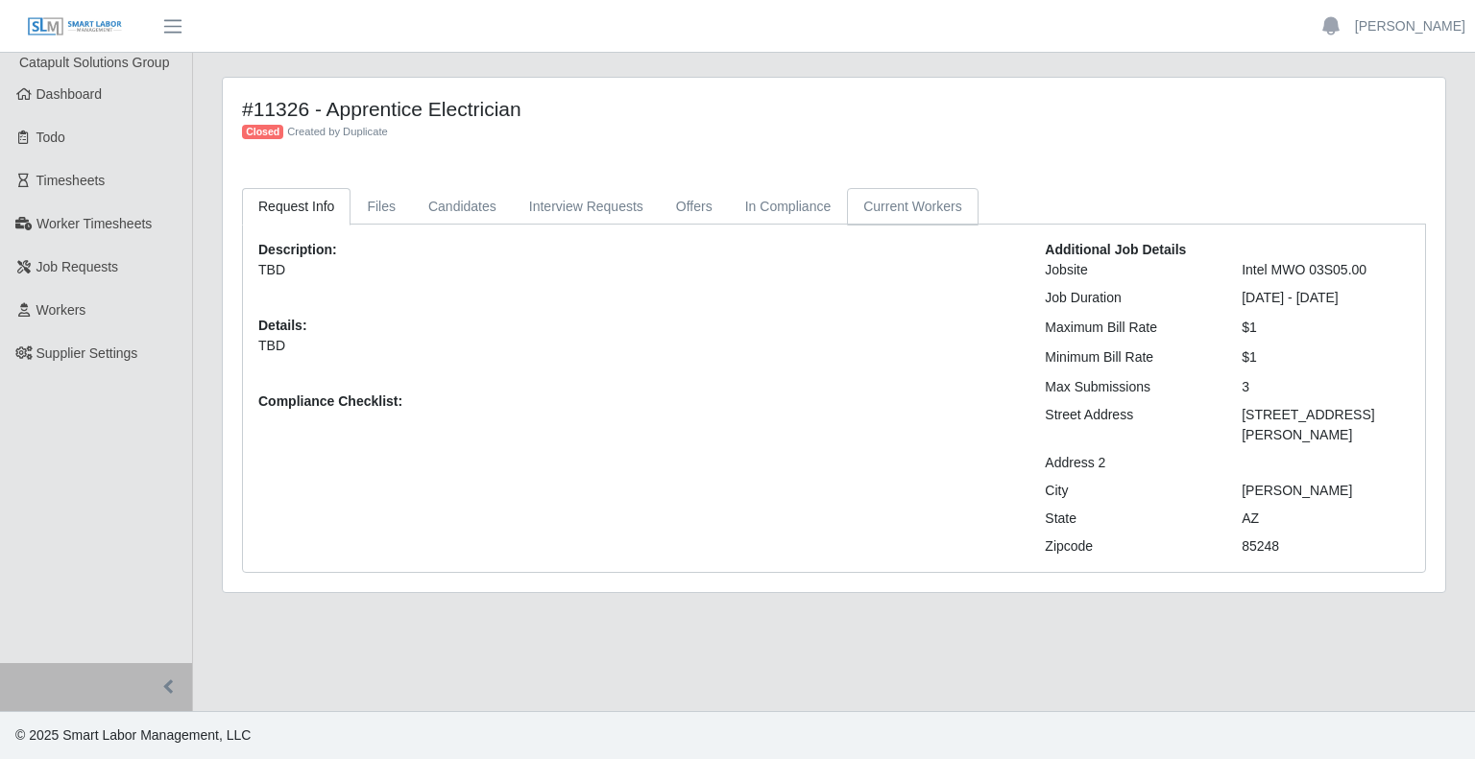
click at [913, 198] on link "Current Workers" at bounding box center [912, 206] width 131 height 37
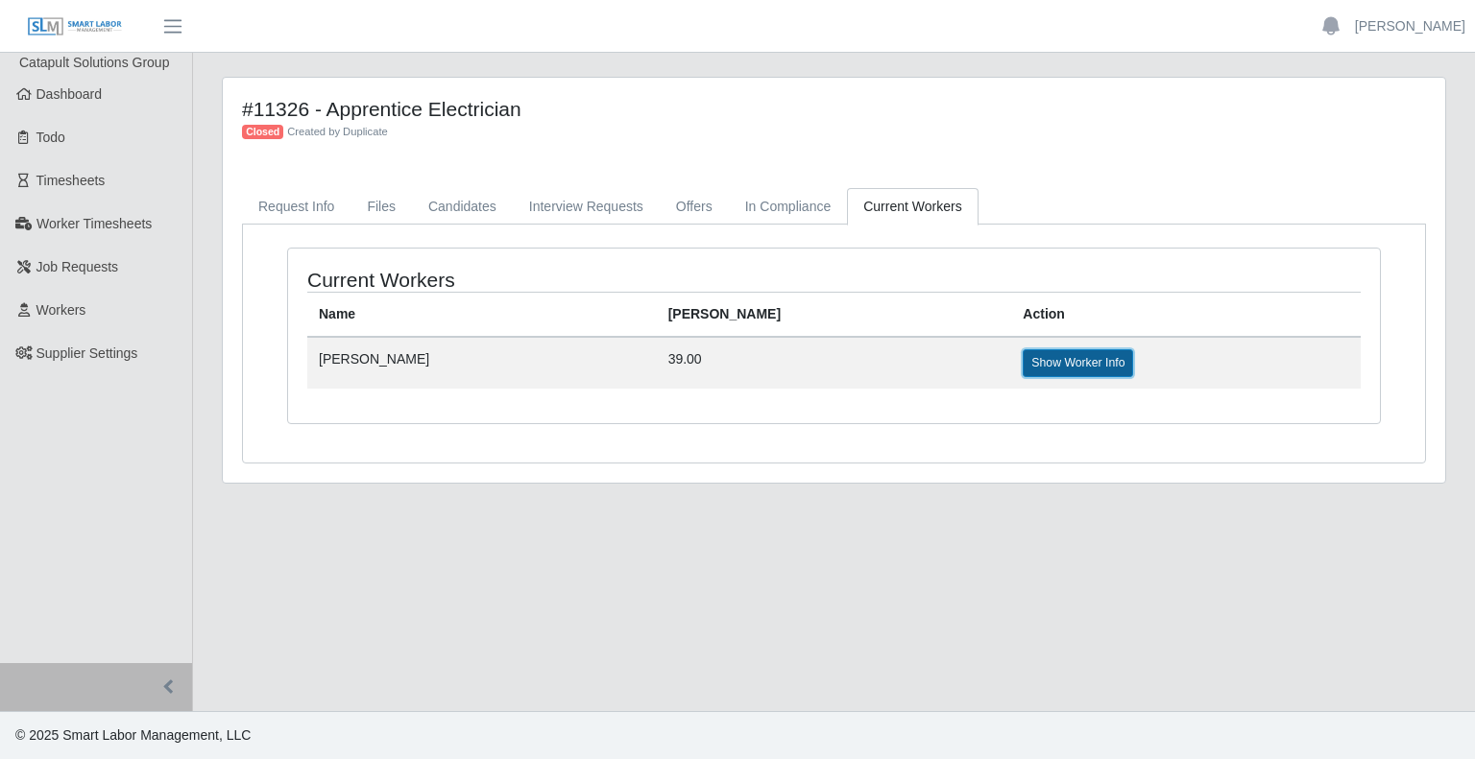
click at [1023, 353] on link "Show Worker Info" at bounding box center [1078, 362] width 110 height 27
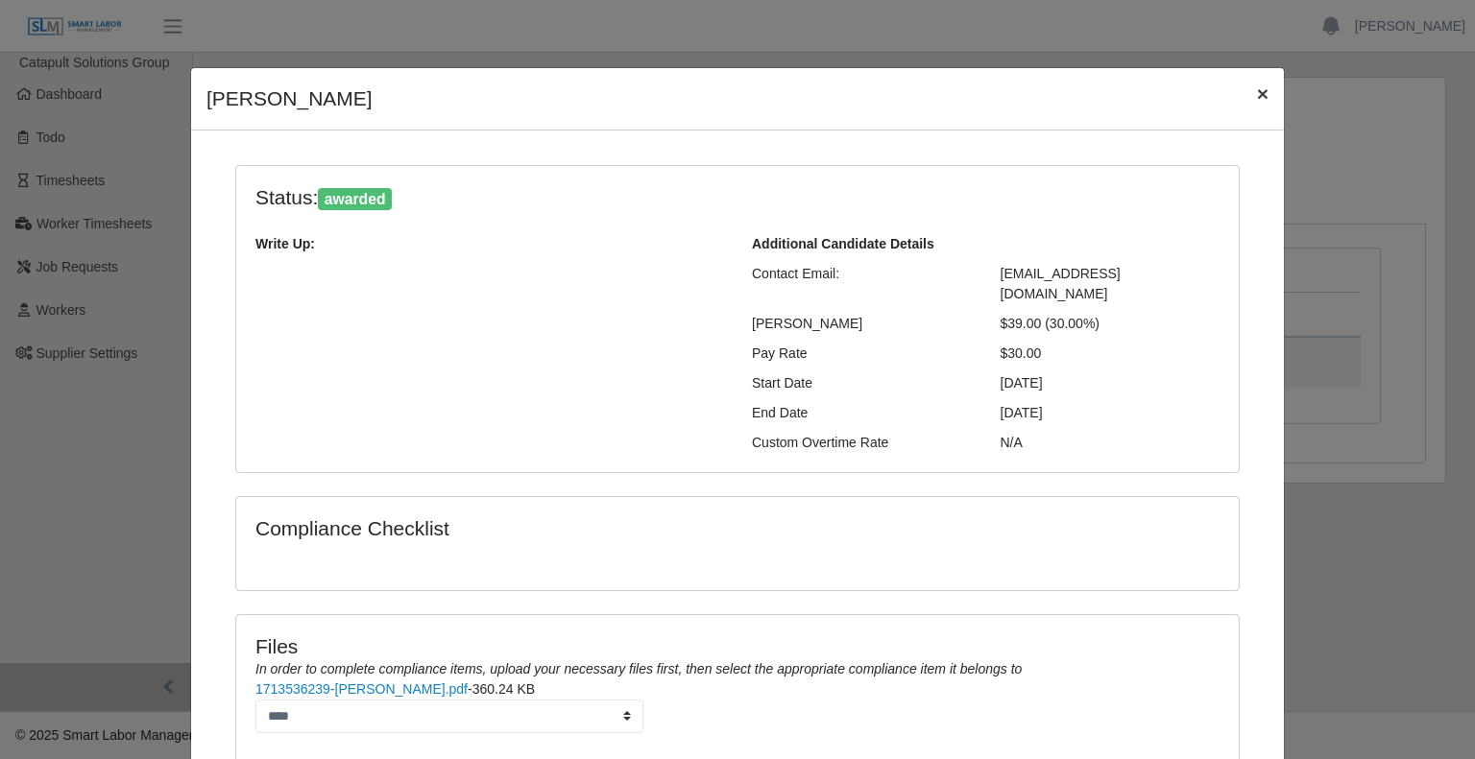
click at [1257, 99] on span "×" at bounding box center [1263, 94] width 12 height 22
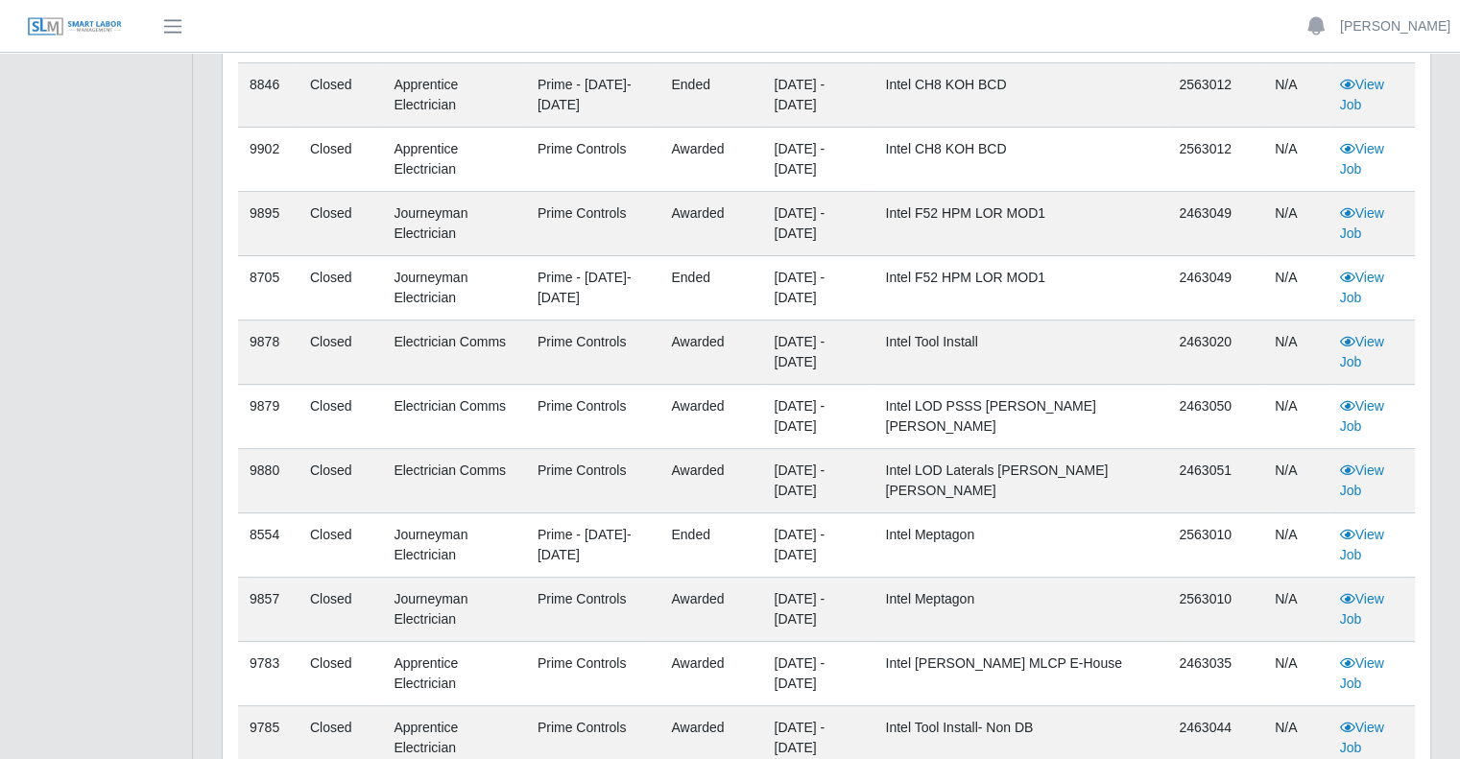
scroll to position [480, 0]
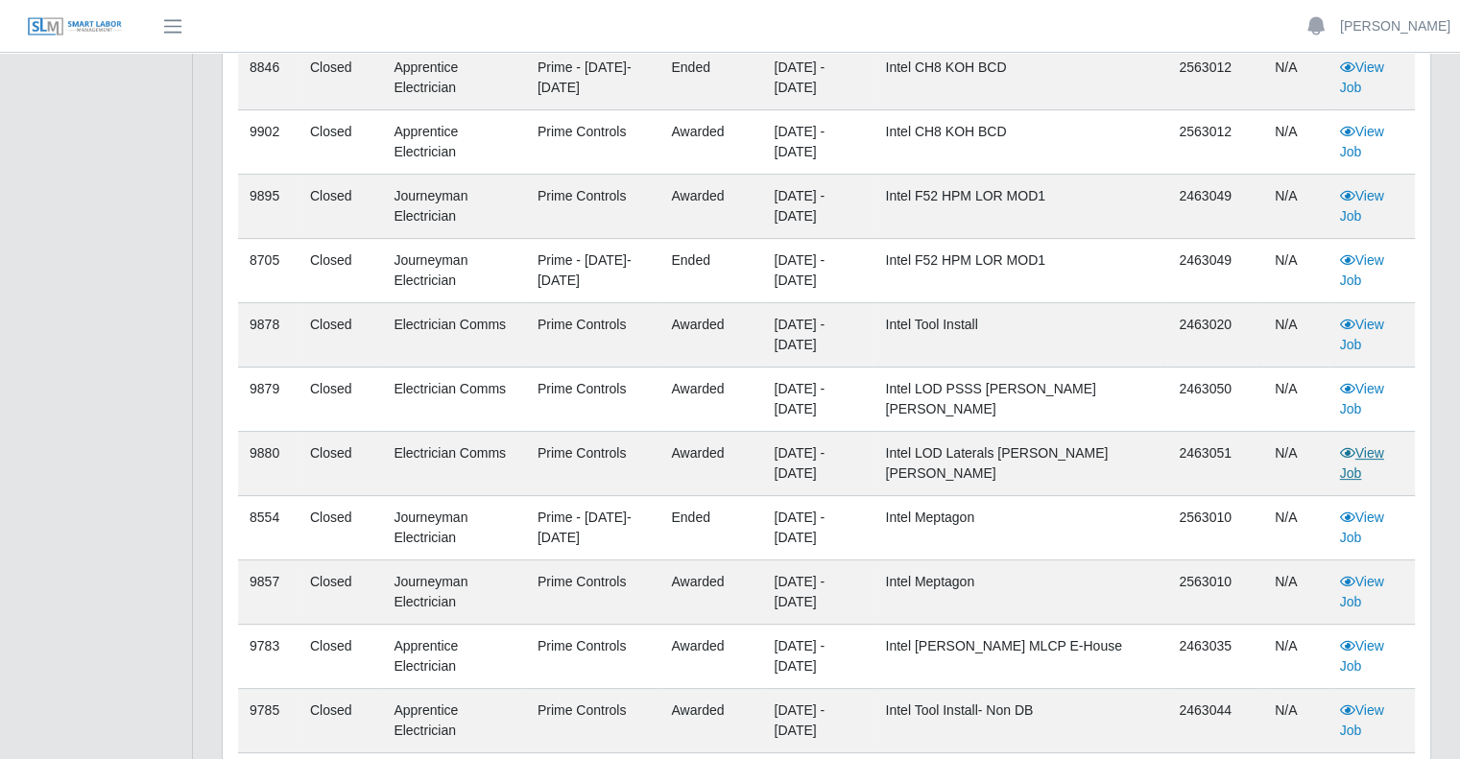
click at [1378, 453] on link "View Job" at bounding box center [1362, 463] width 44 height 36
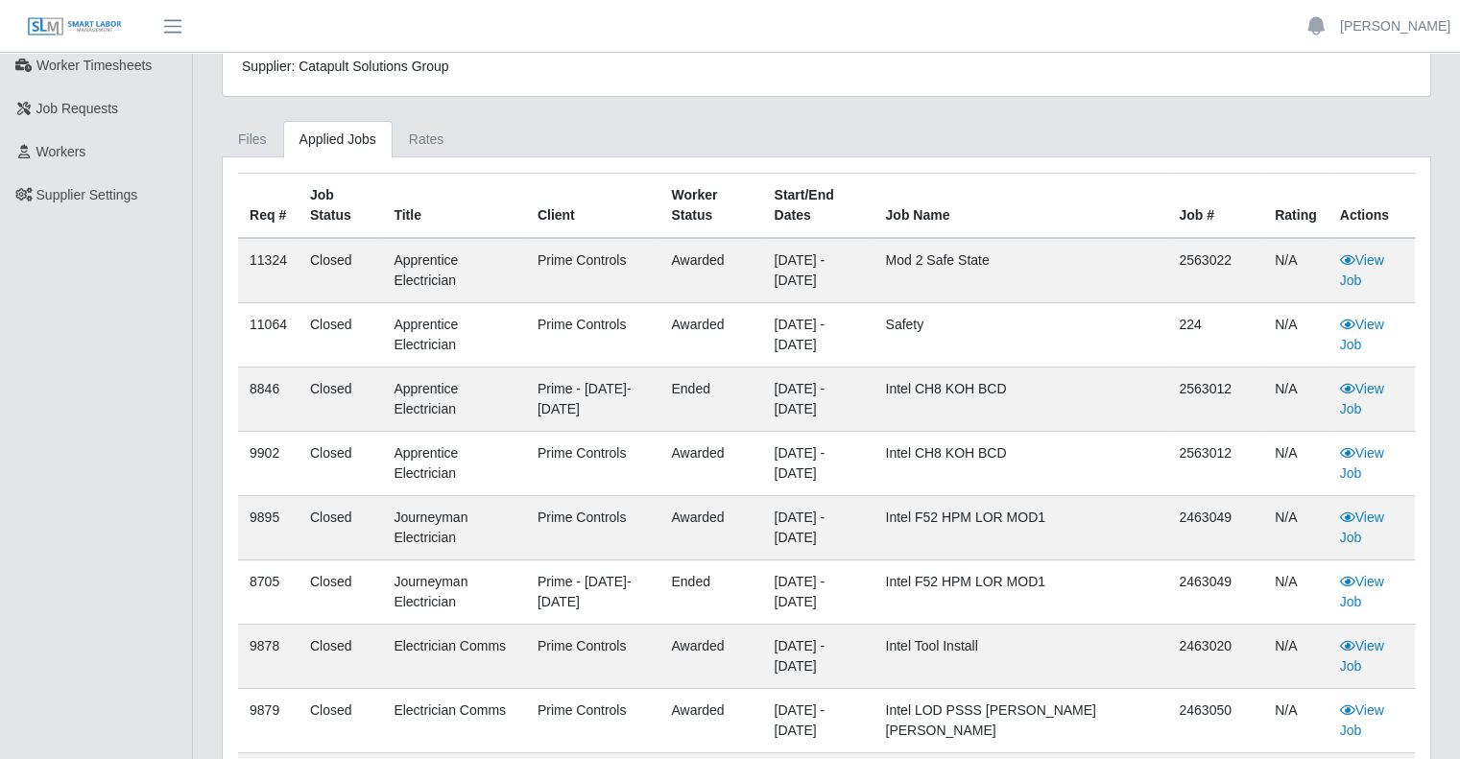
scroll to position [0, 0]
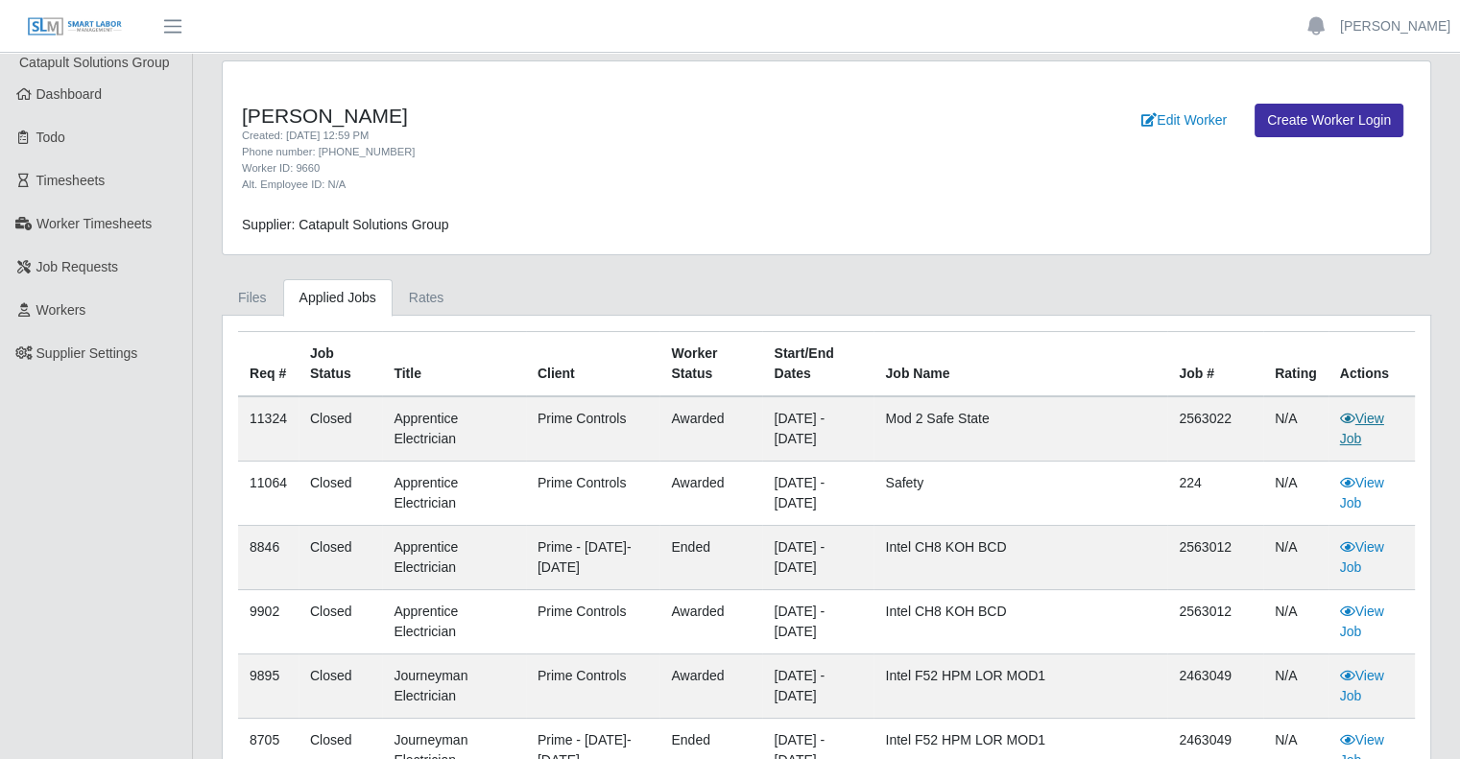
click at [1375, 417] on link "View Job" at bounding box center [1362, 429] width 44 height 36
click at [1367, 415] on link "View Job" at bounding box center [1362, 429] width 44 height 36
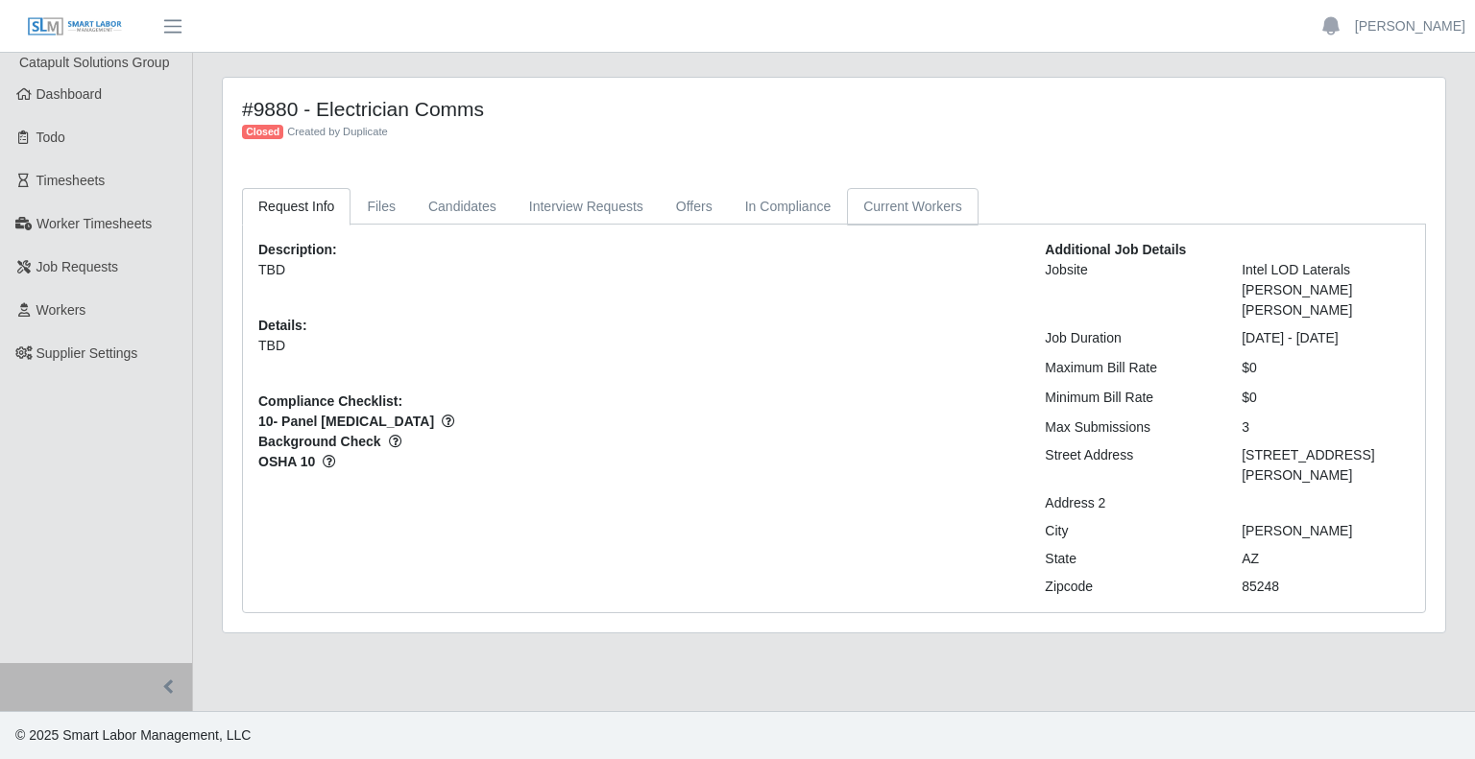
click at [925, 218] on link "Current Workers" at bounding box center [912, 206] width 131 height 37
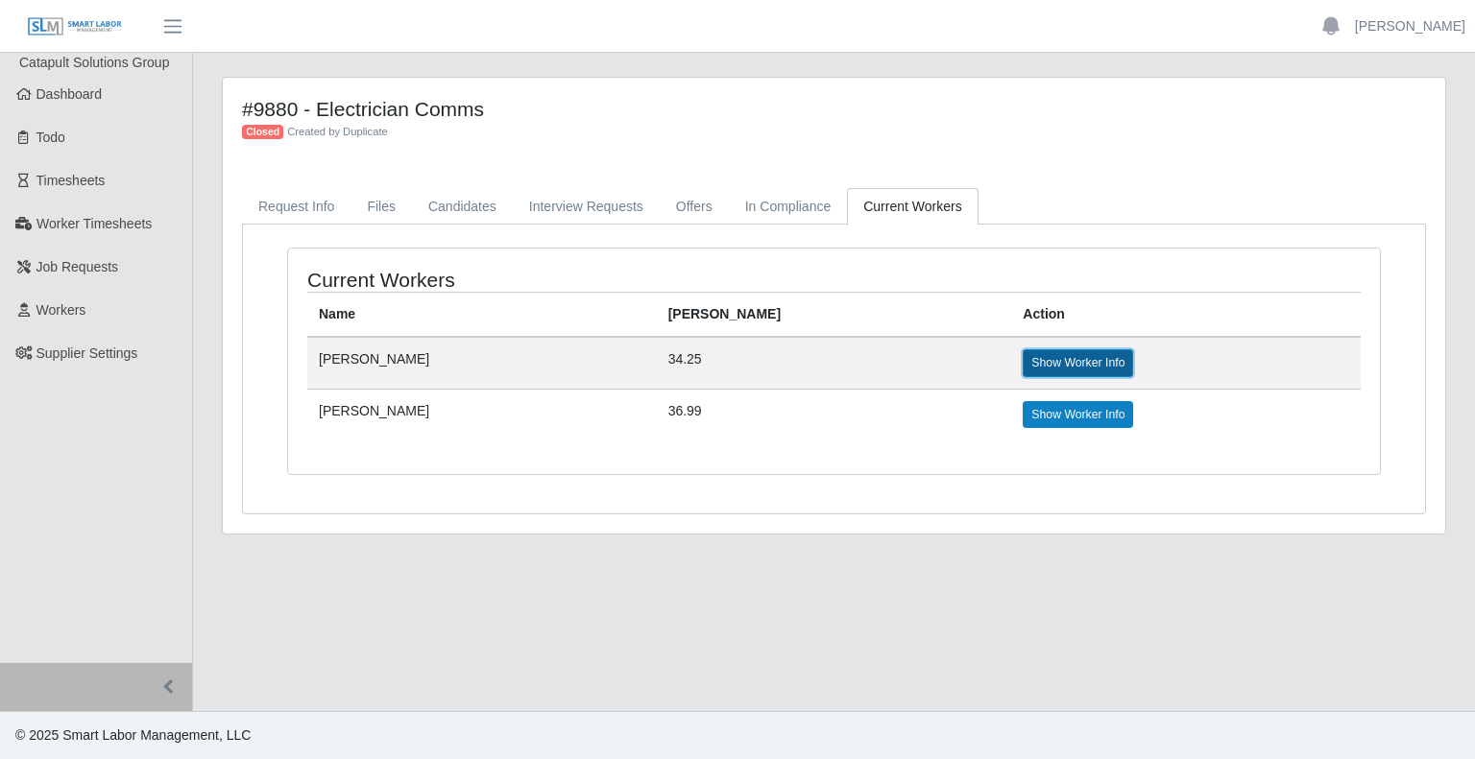
click at [1023, 364] on link "Show Worker Info" at bounding box center [1078, 362] width 110 height 27
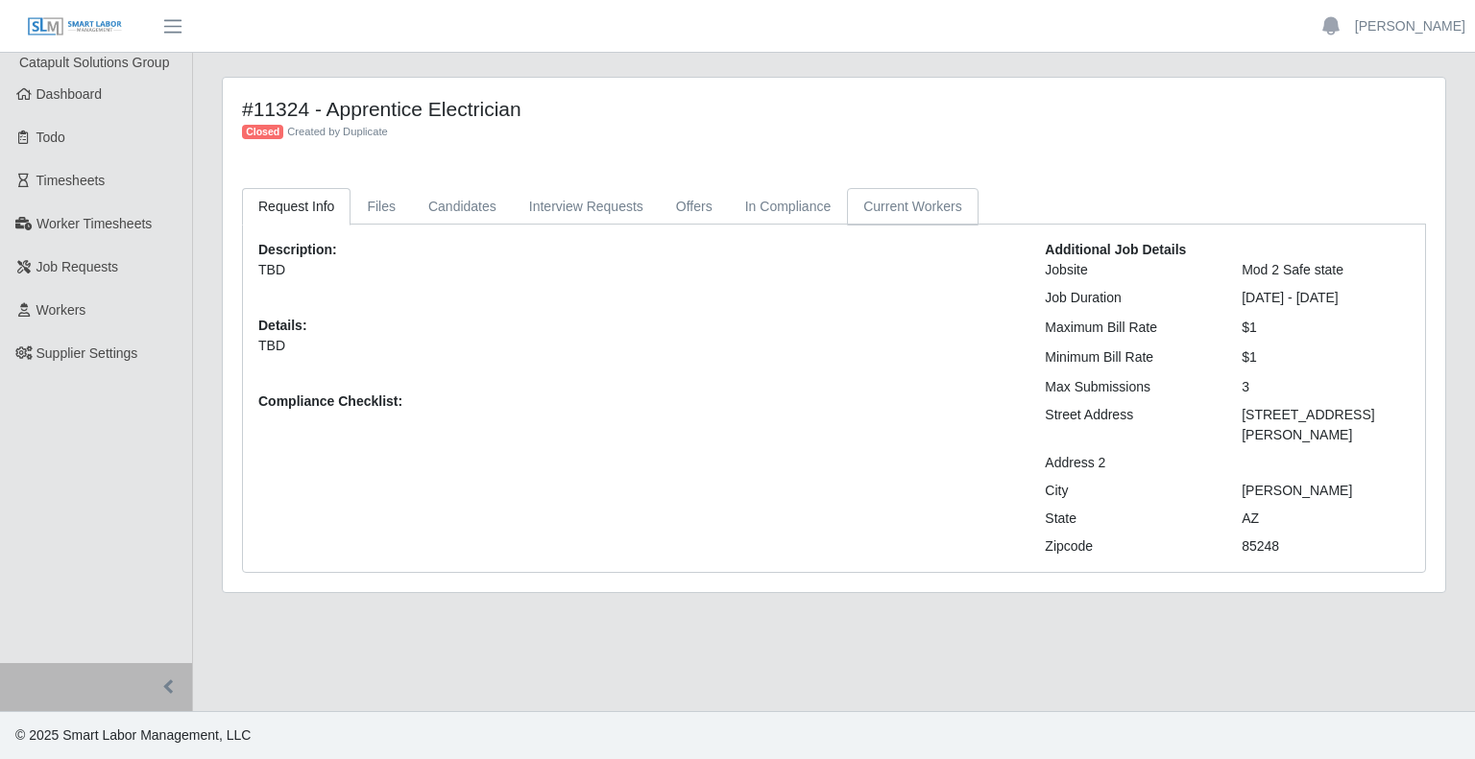
click at [907, 209] on link "Current Workers" at bounding box center [912, 206] width 131 height 37
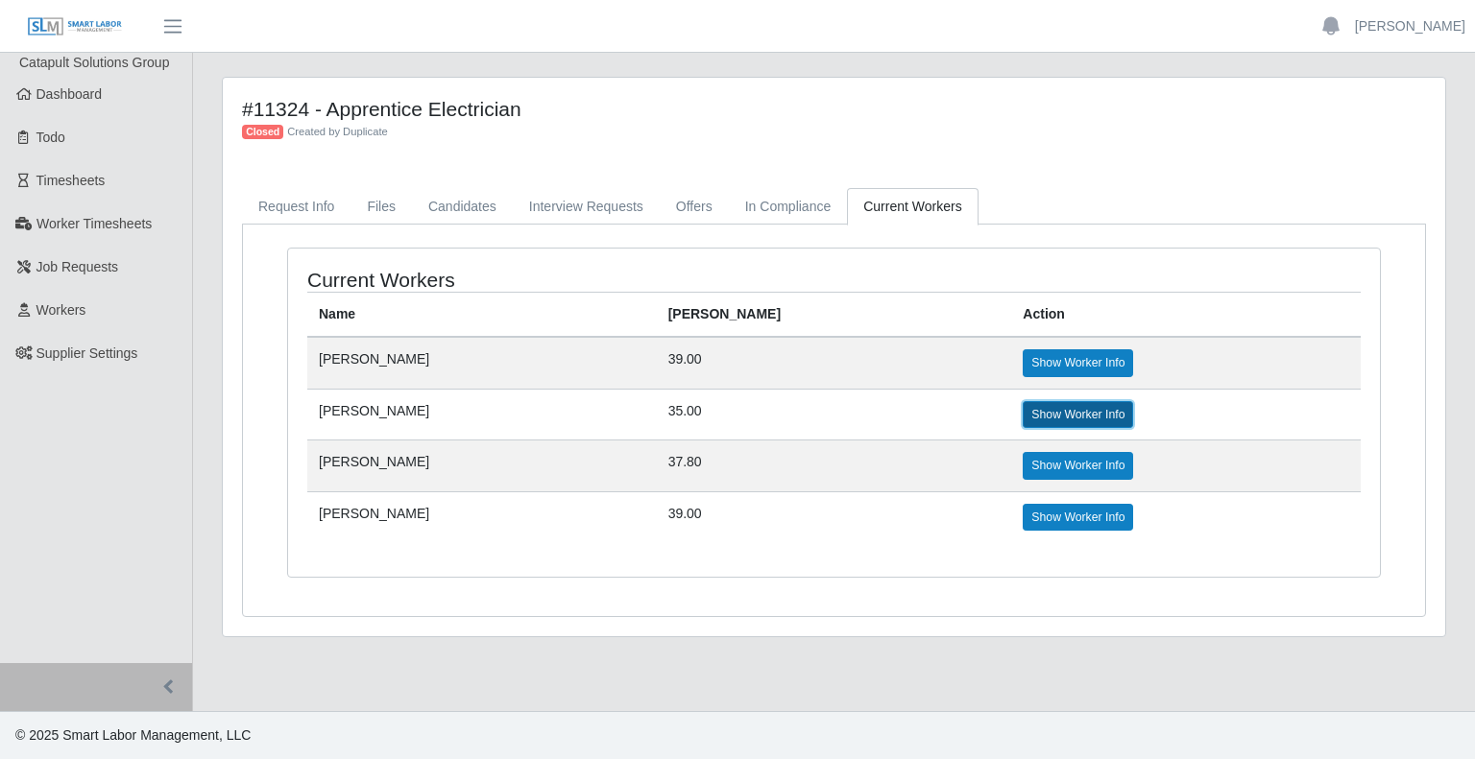
click at [1042, 417] on link "Show Worker Info" at bounding box center [1078, 414] width 110 height 27
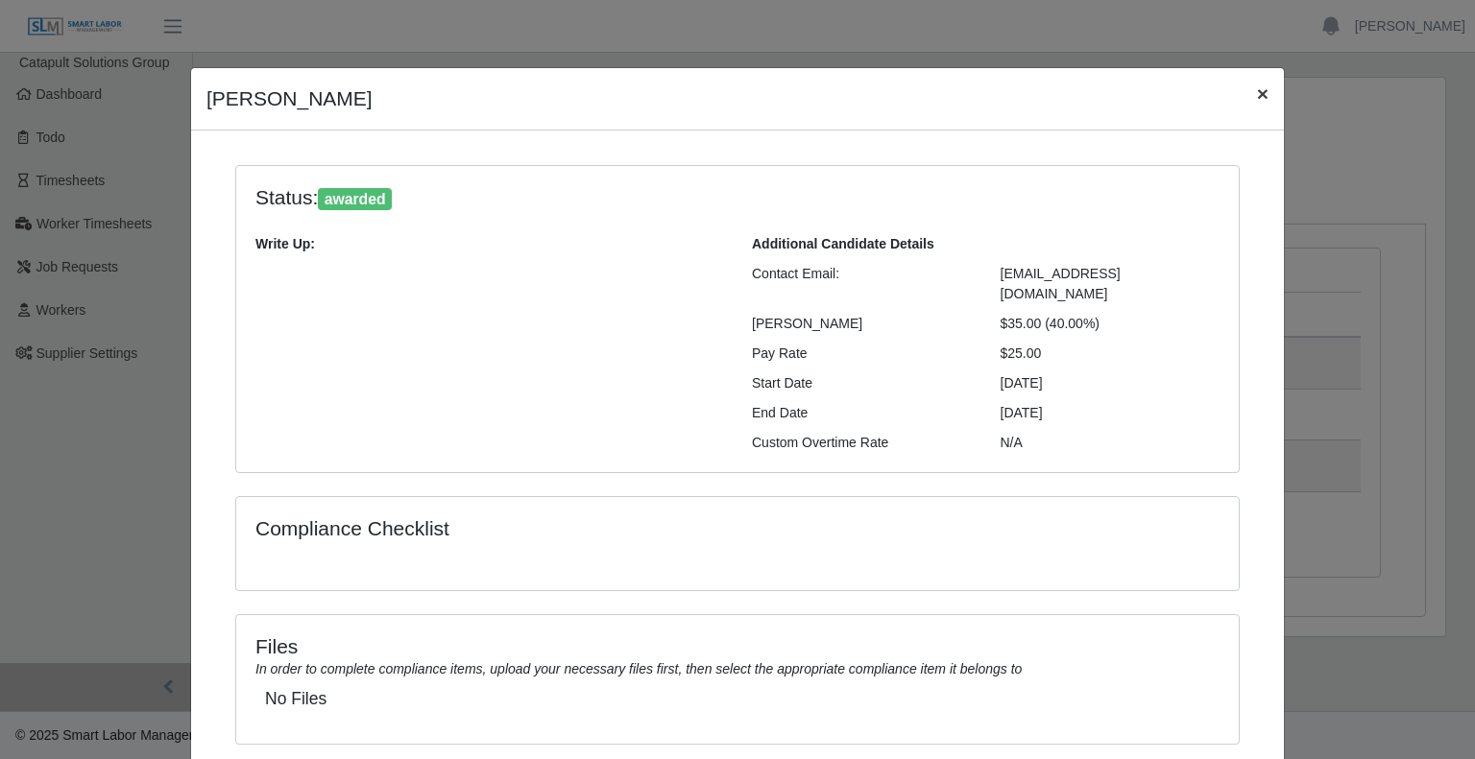
click at [1267, 90] on button "×" at bounding box center [1262, 93] width 42 height 51
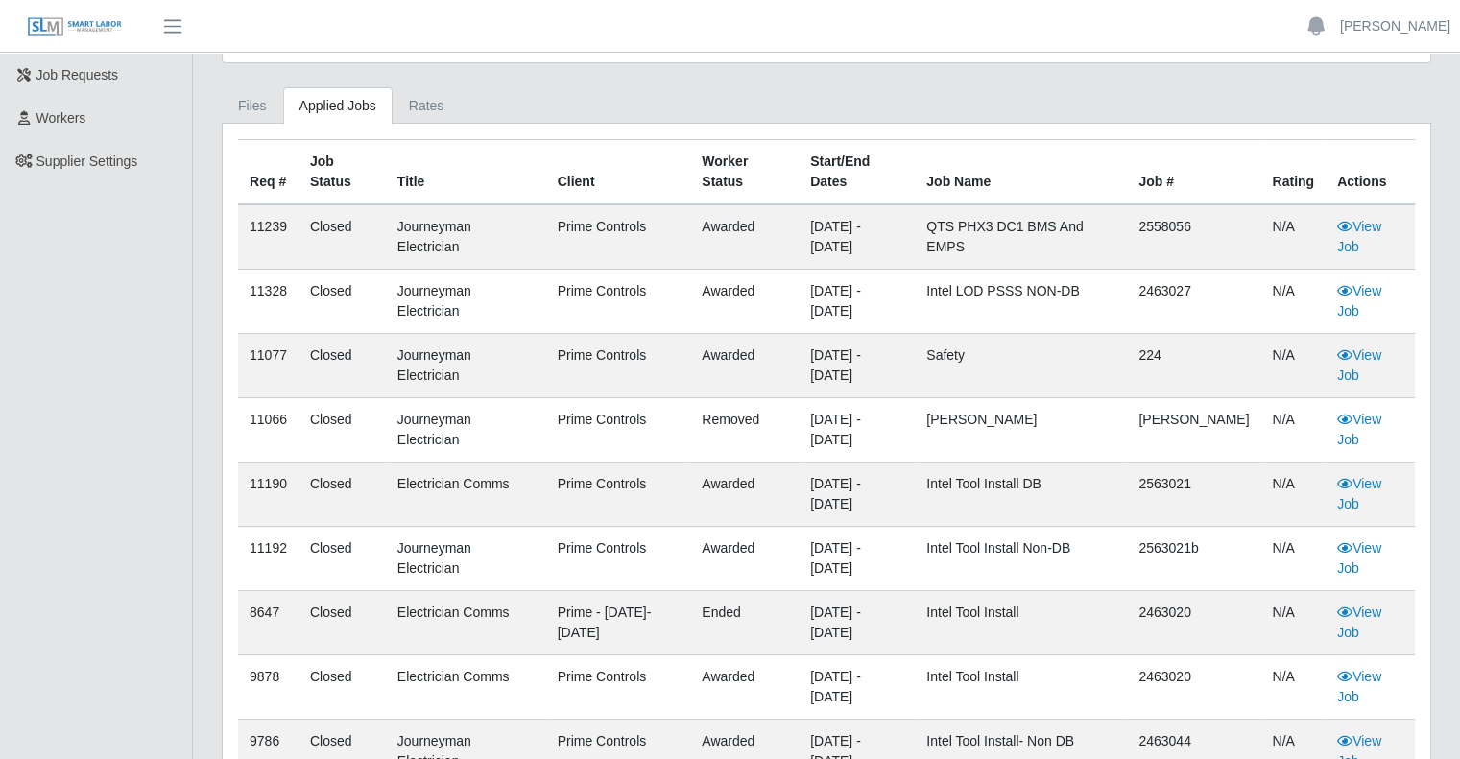
scroll to position [192, 0]
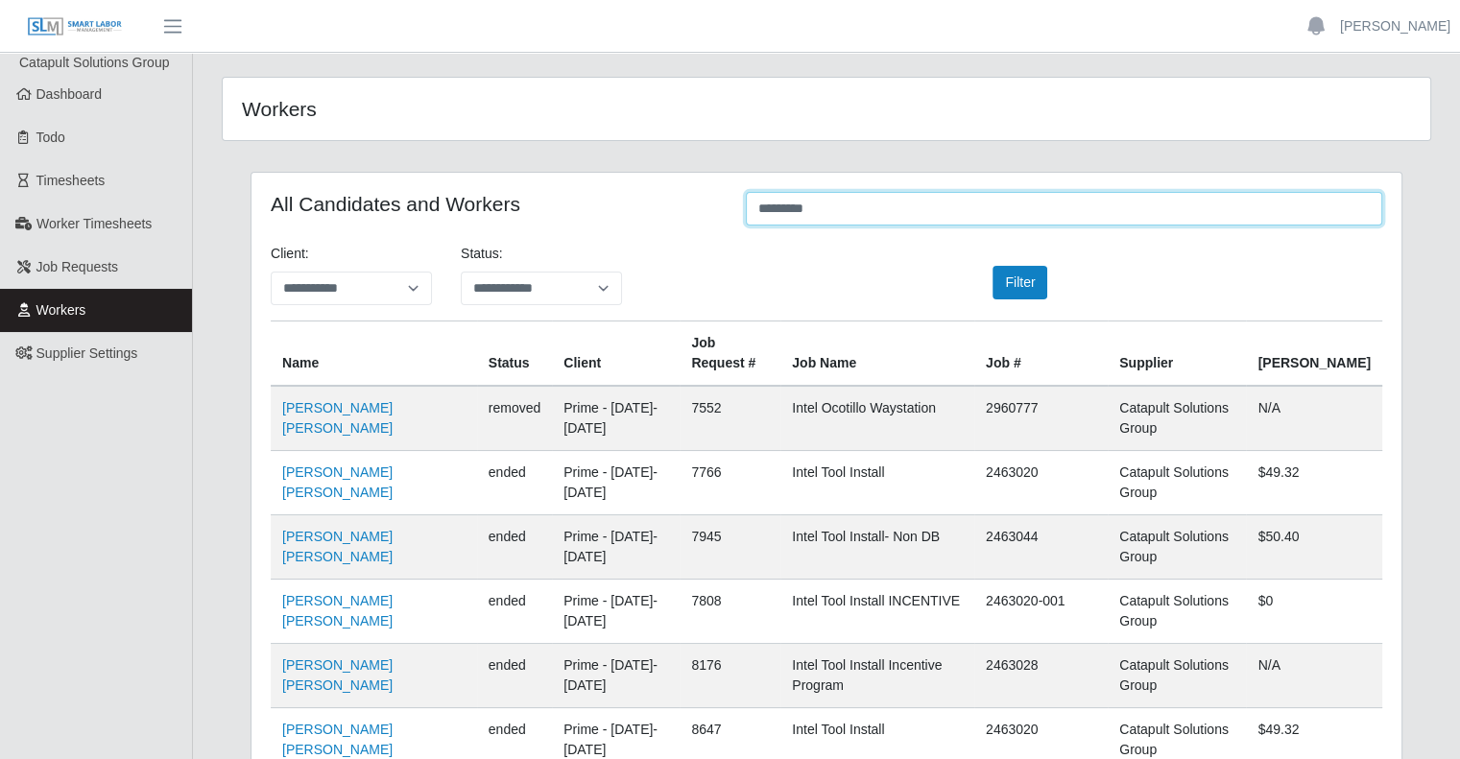
drag, startPoint x: 867, startPoint y: 212, endPoint x: 623, endPoint y: 232, distance: 244.7
click at [632, 227] on div "All Candidates and Workers *********" at bounding box center [826, 210] width 1141 height 37
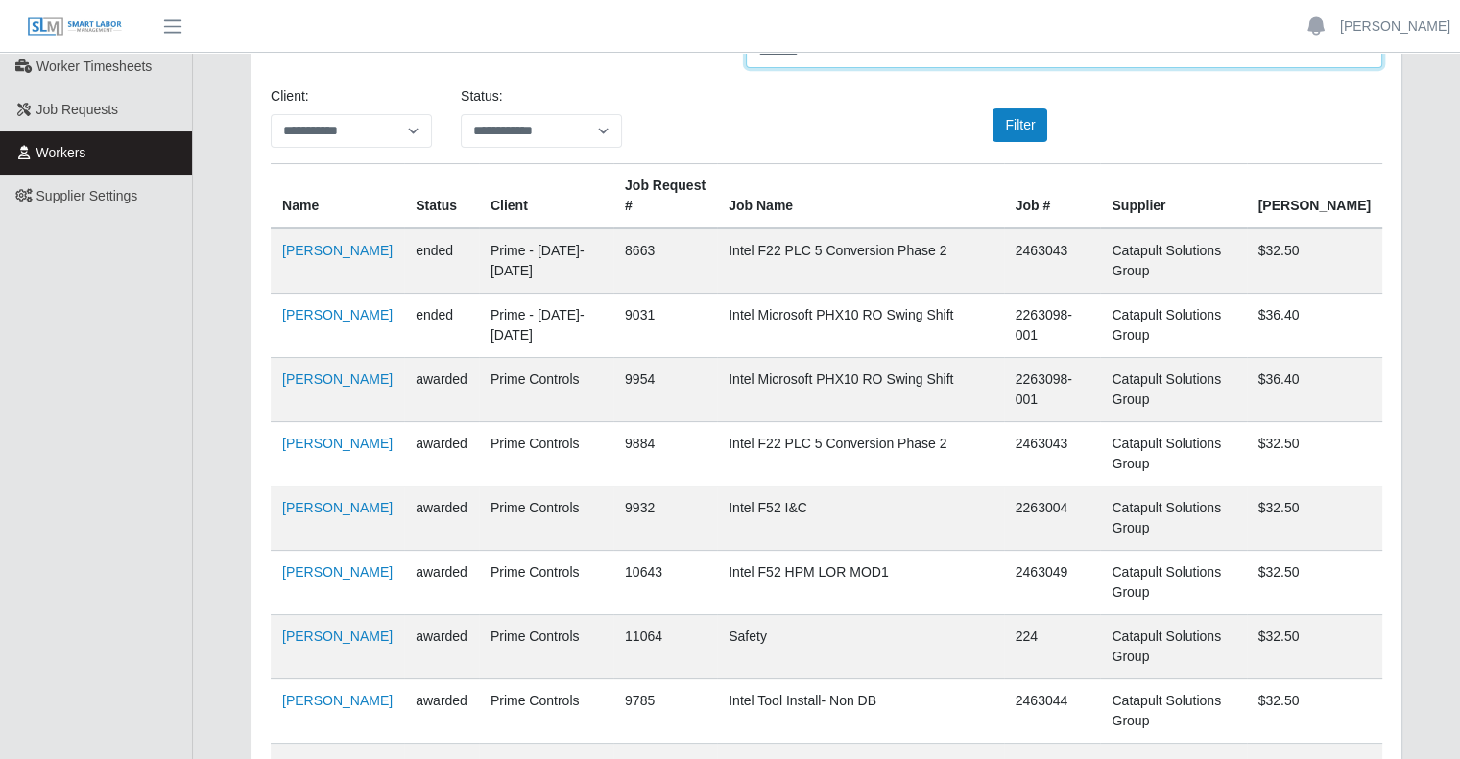
scroll to position [192, 0]
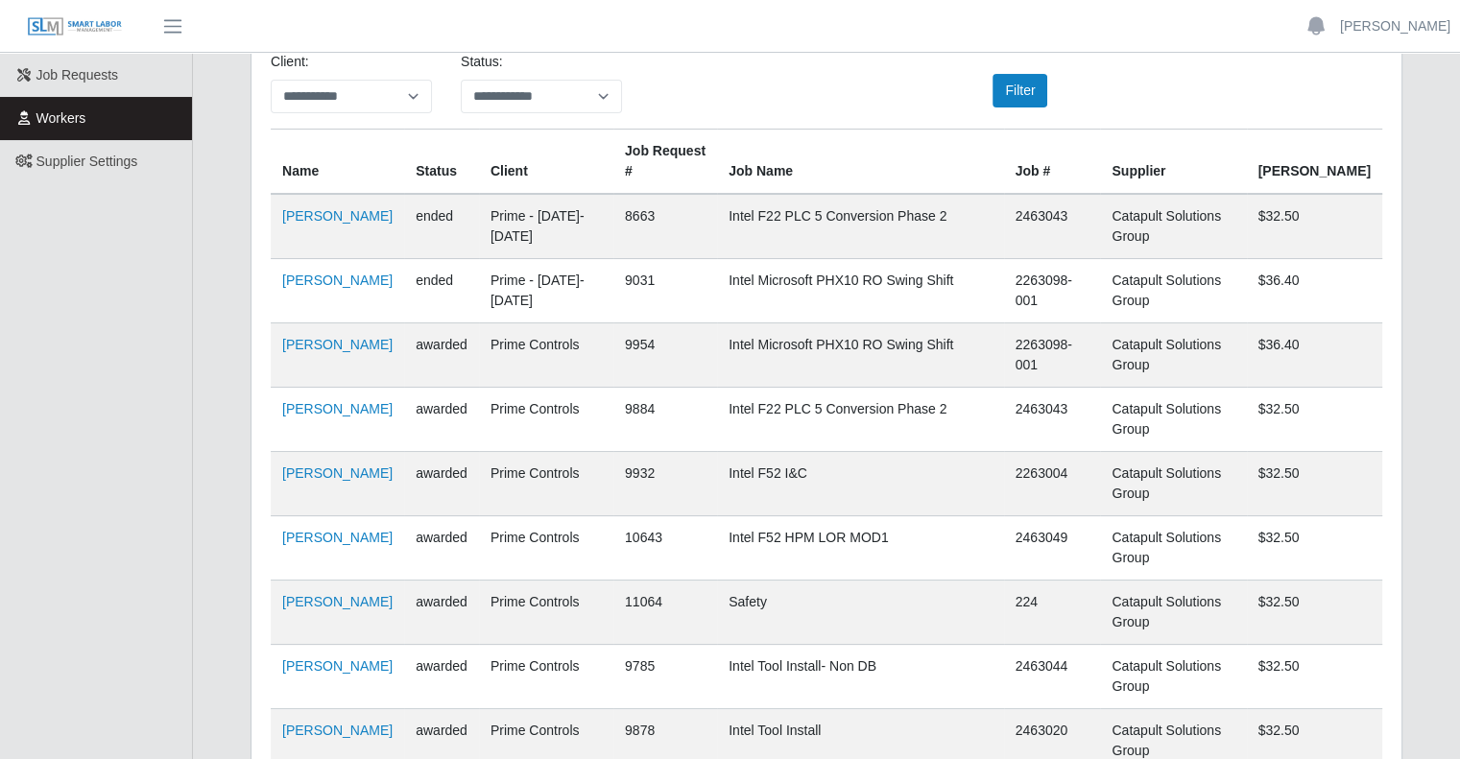
type input "********"
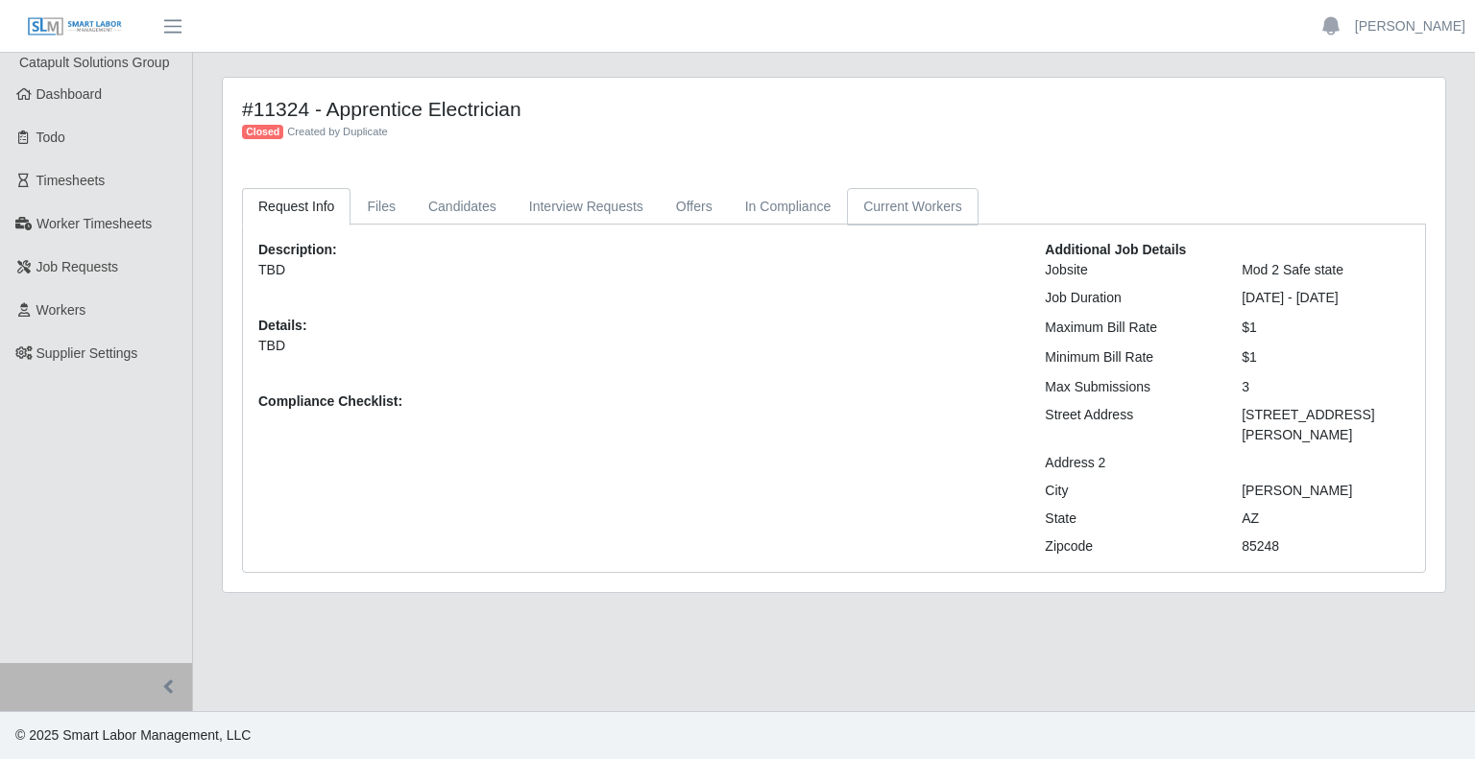
click at [933, 211] on link "Current Workers" at bounding box center [912, 206] width 131 height 37
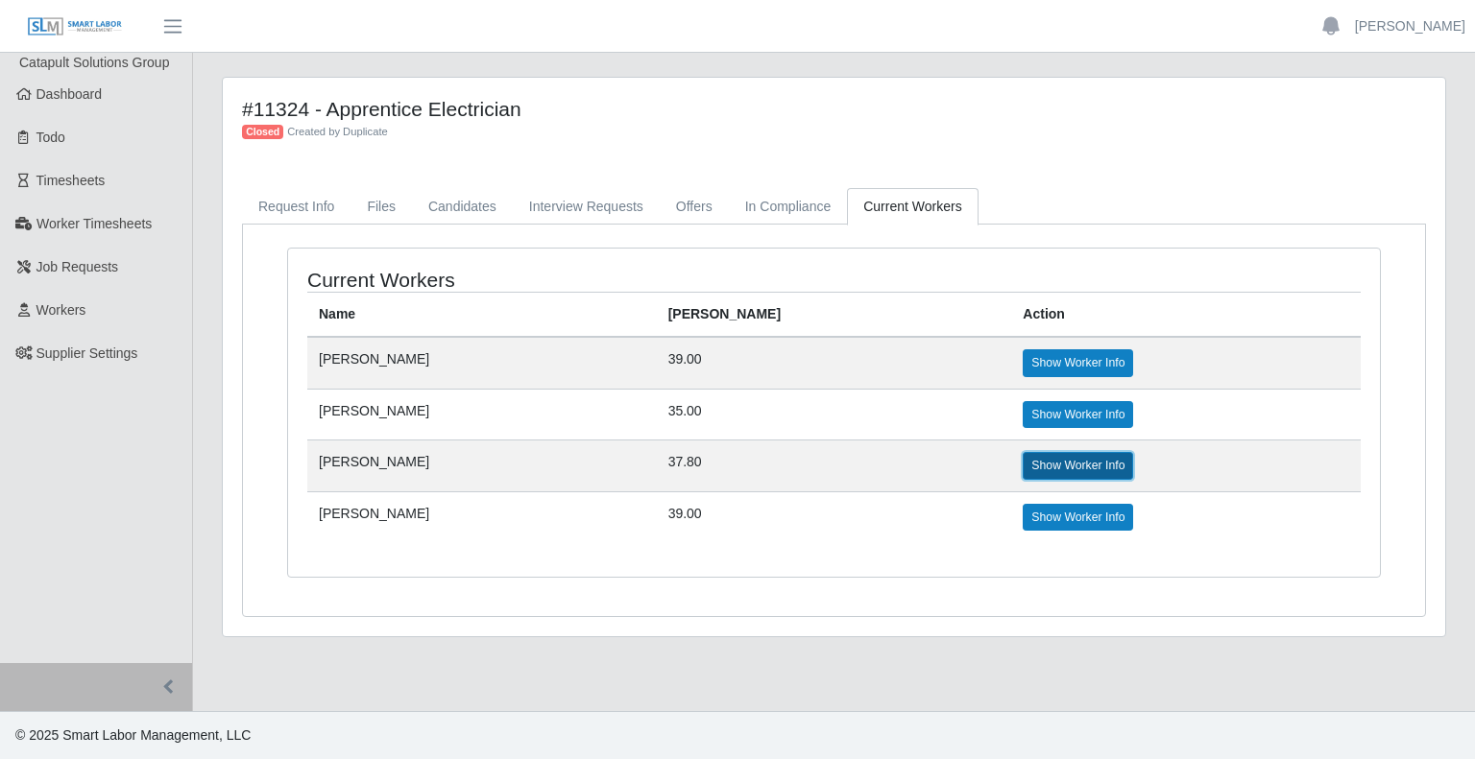
click at [1029, 460] on link "Show Worker Info" at bounding box center [1078, 465] width 110 height 27
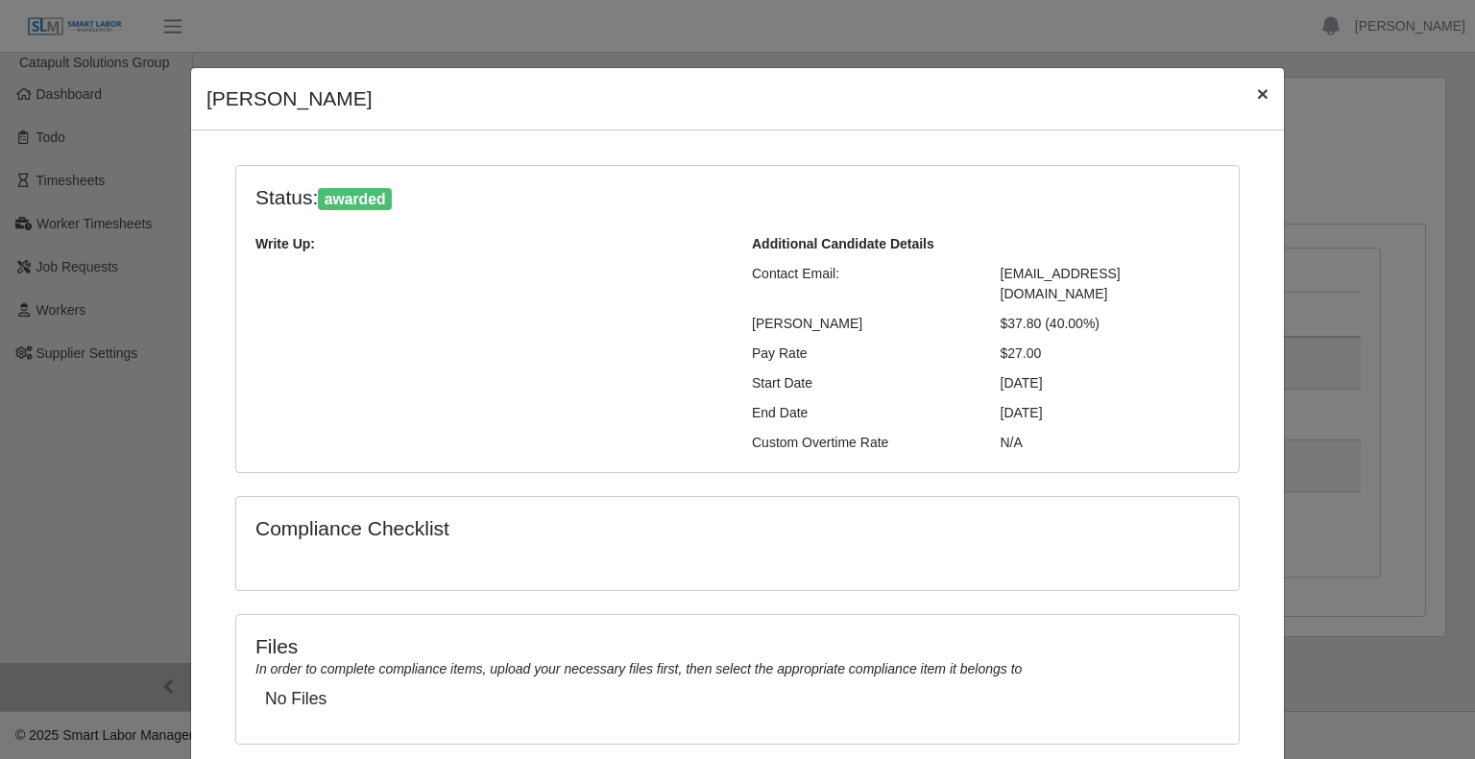
click at [1245, 95] on button "×" at bounding box center [1262, 93] width 42 height 51
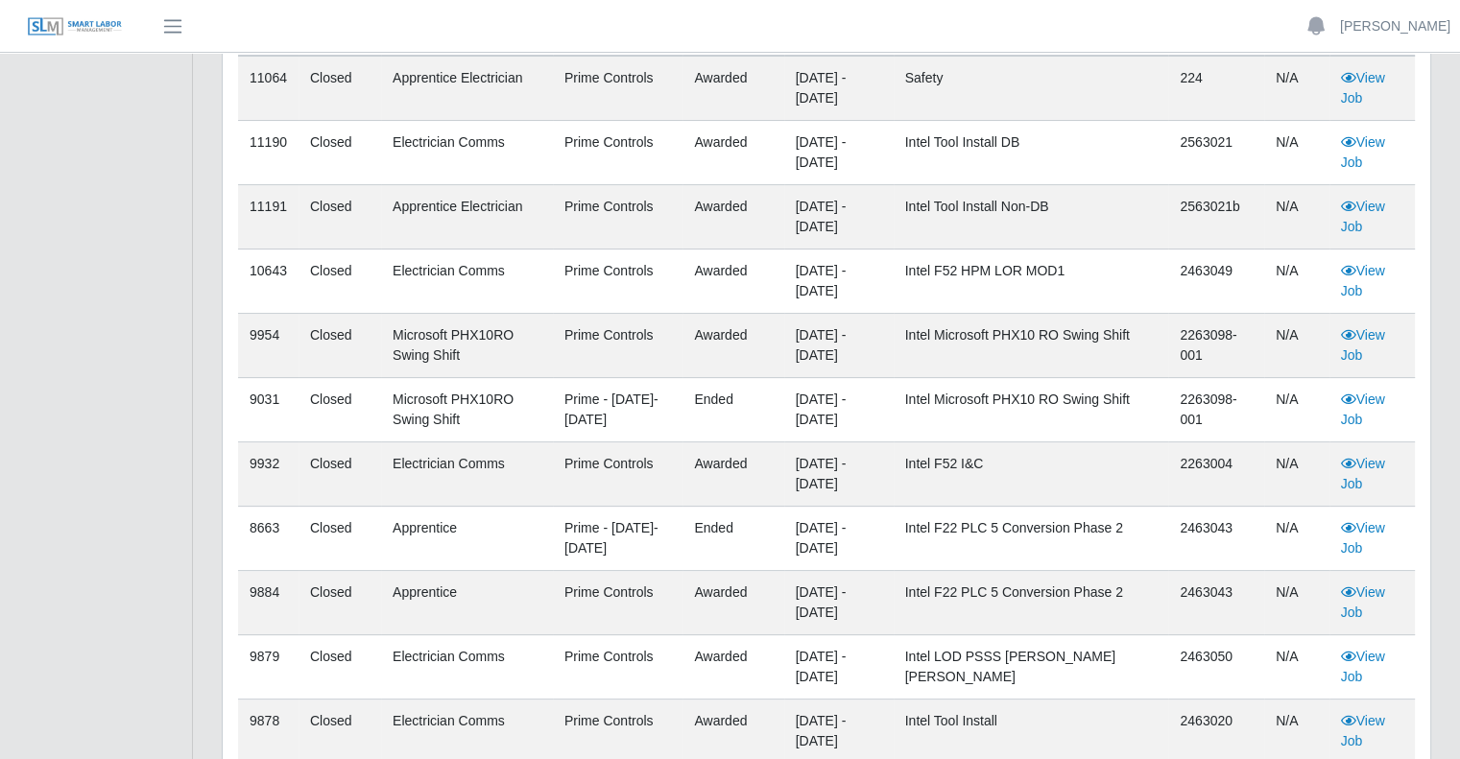
scroll to position [229, 0]
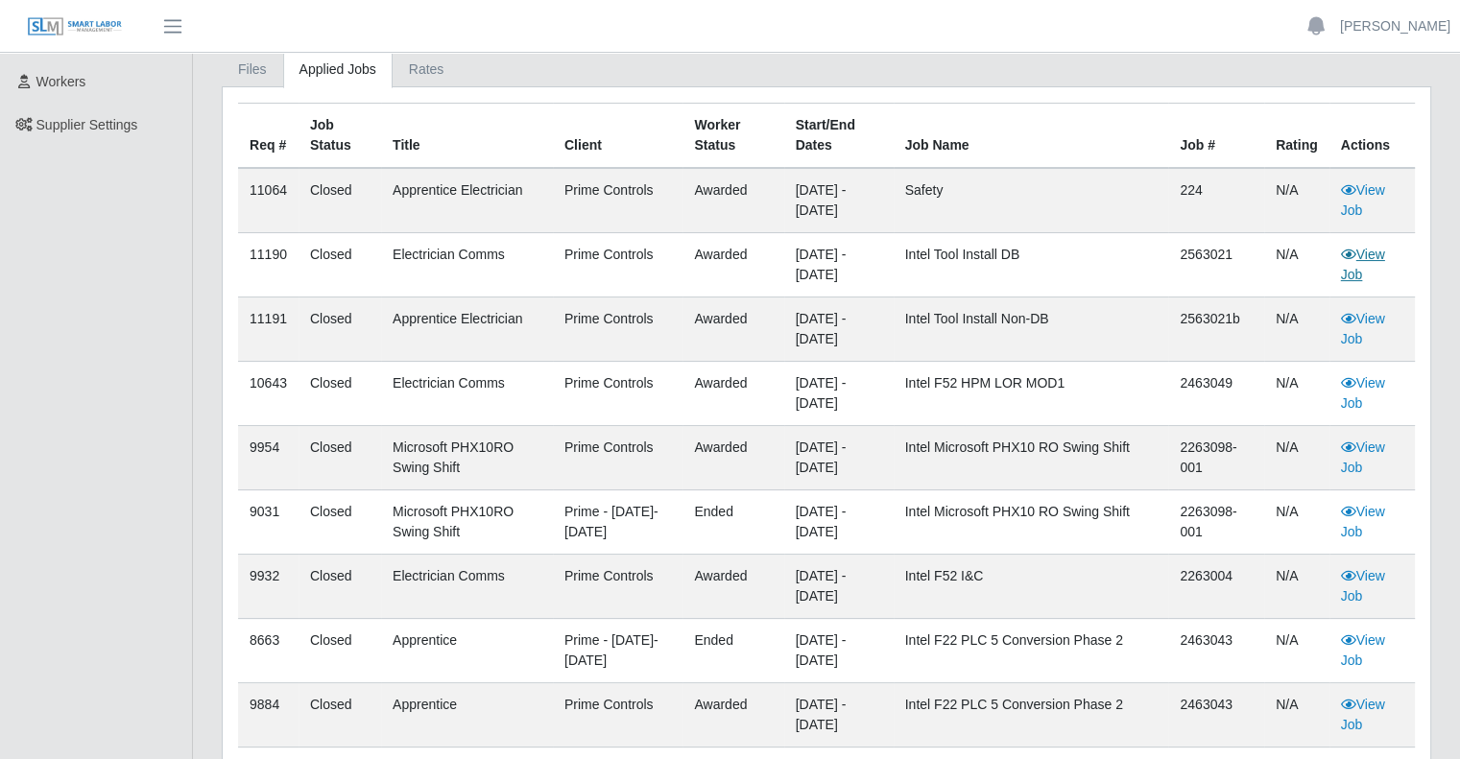
click at [1378, 255] on link "View Job" at bounding box center [1363, 265] width 44 height 36
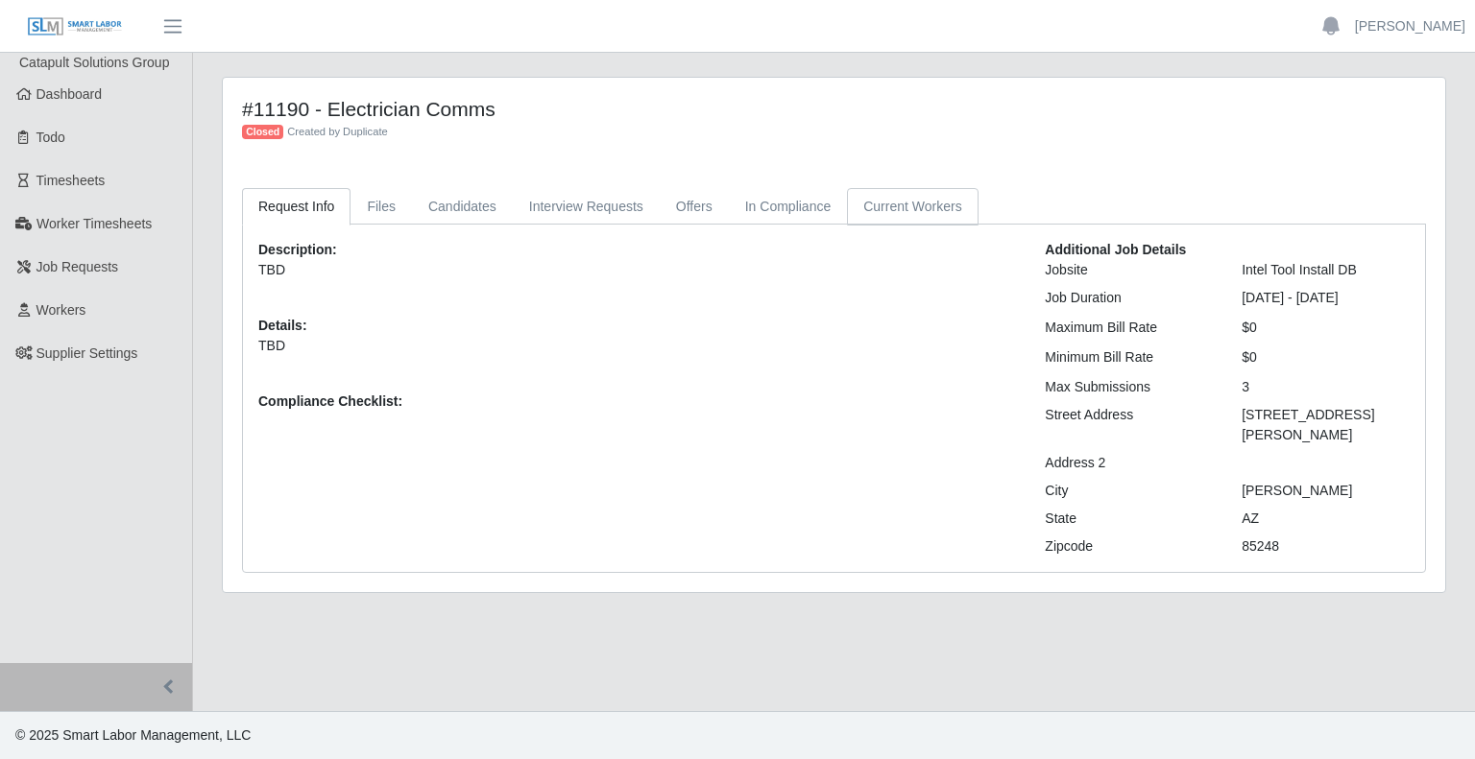
click at [899, 219] on link "Current Workers" at bounding box center [912, 206] width 131 height 37
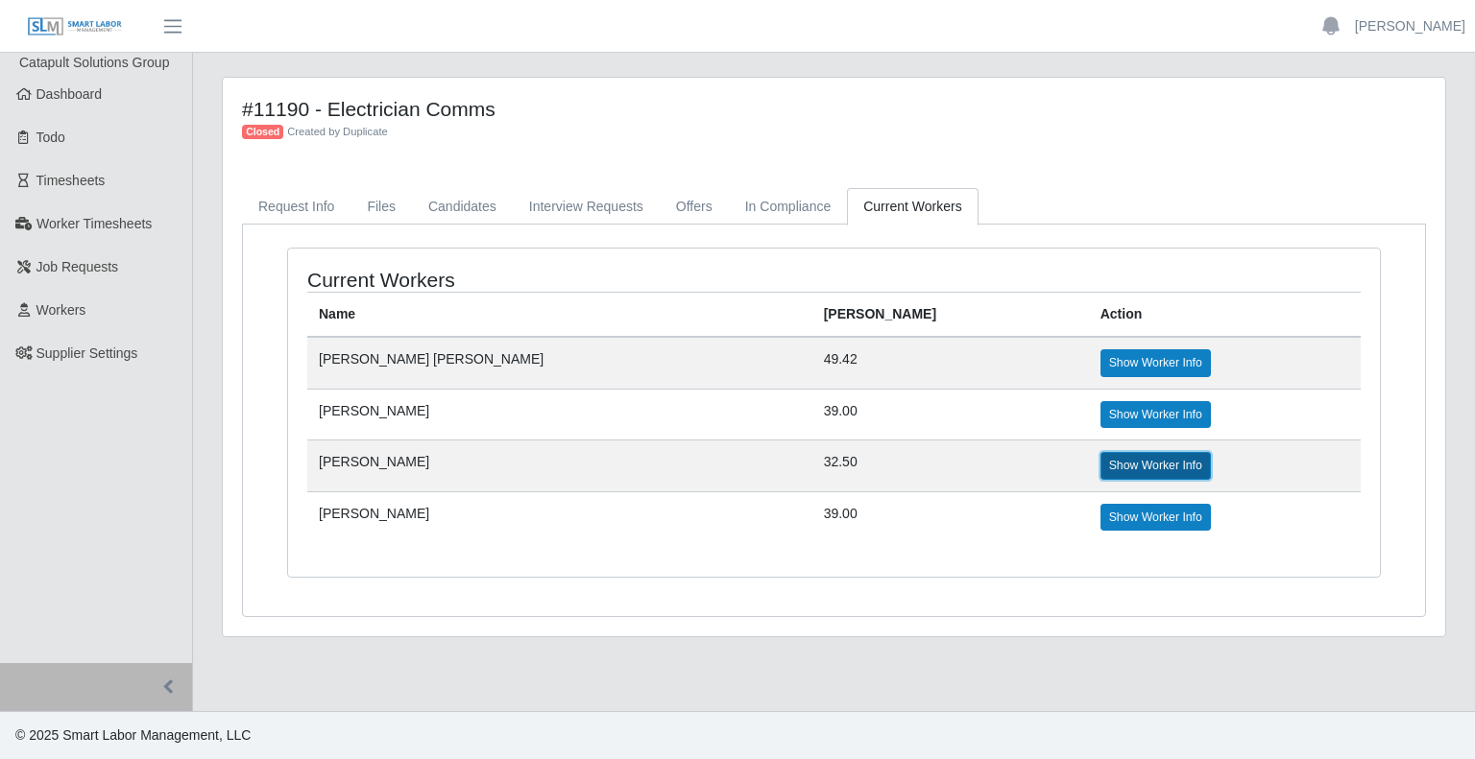
click at [1100, 462] on link "Show Worker Info" at bounding box center [1155, 465] width 110 height 27
